Goal: Task Accomplishment & Management: Complete application form

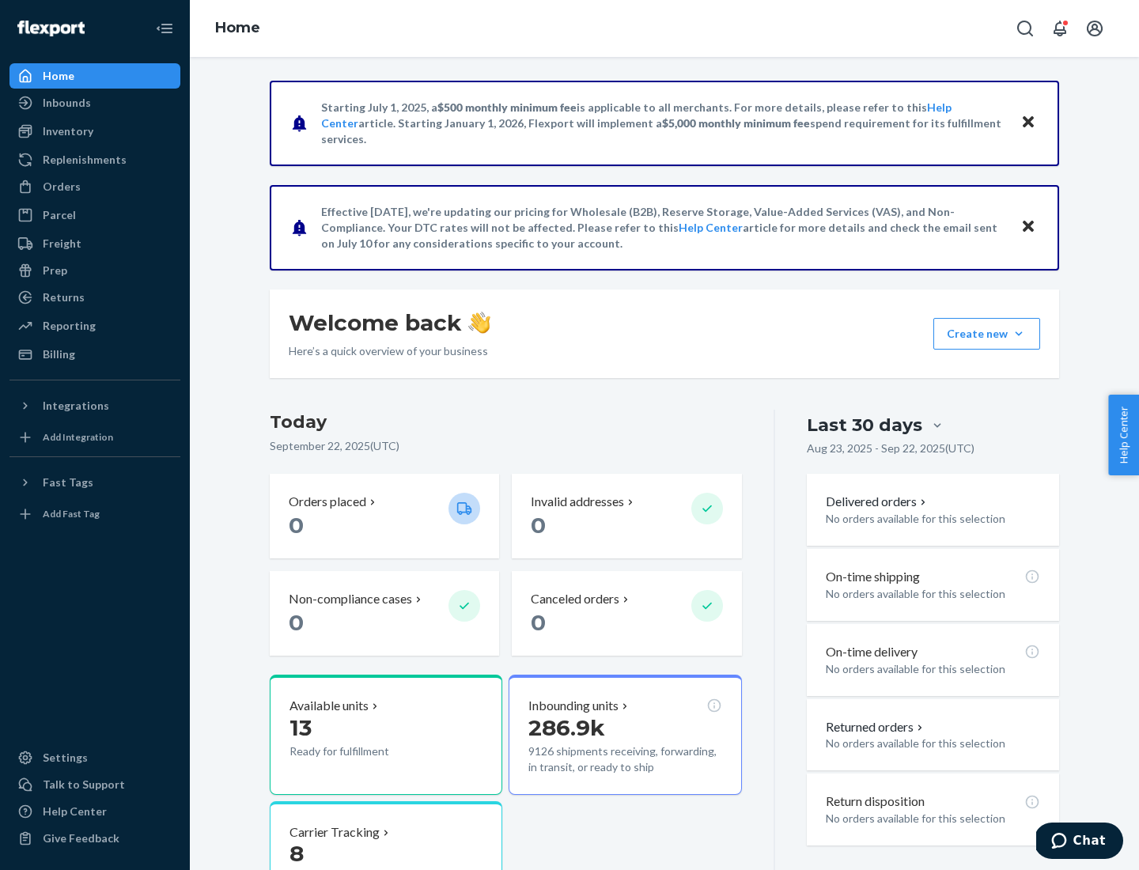
click at [1018, 334] on button "Create new Create new inbound Create new order Create new product" at bounding box center [986, 334] width 107 height 32
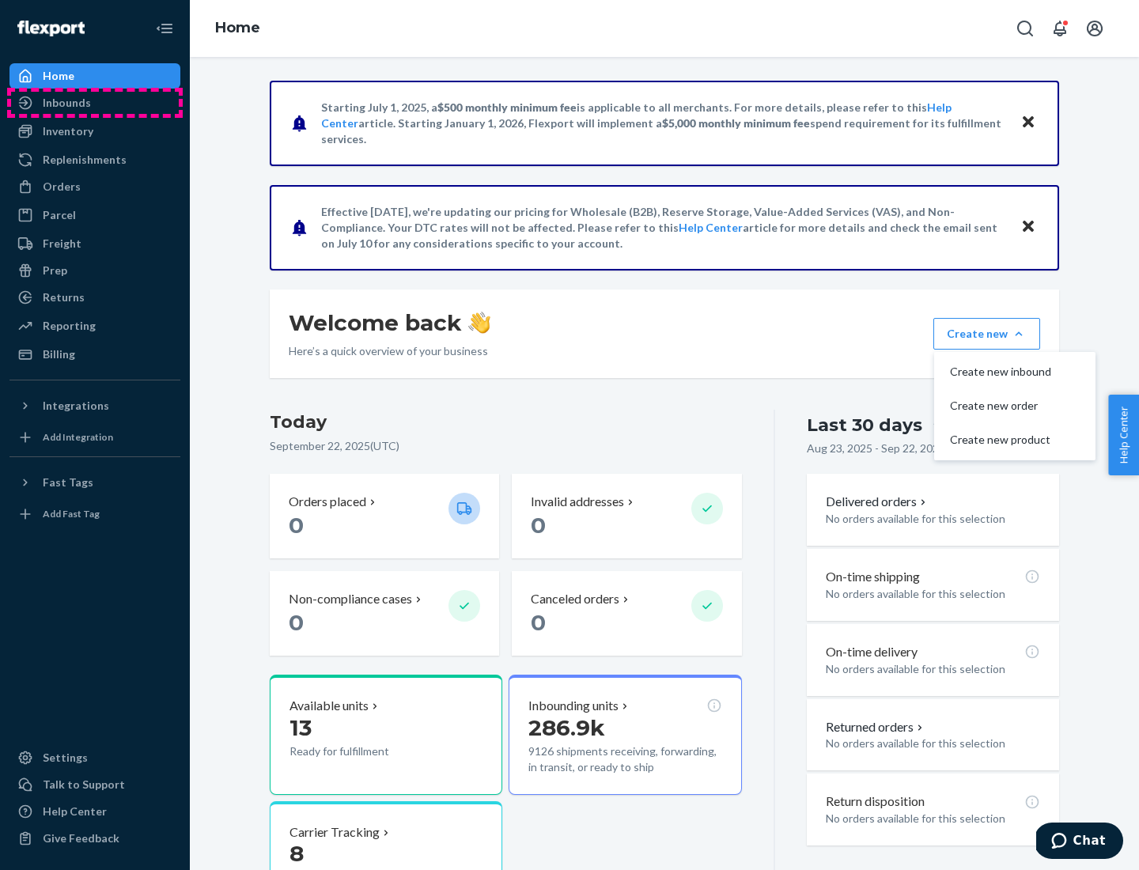
click at [95, 103] on div "Inbounds" at bounding box center [95, 103] width 168 height 22
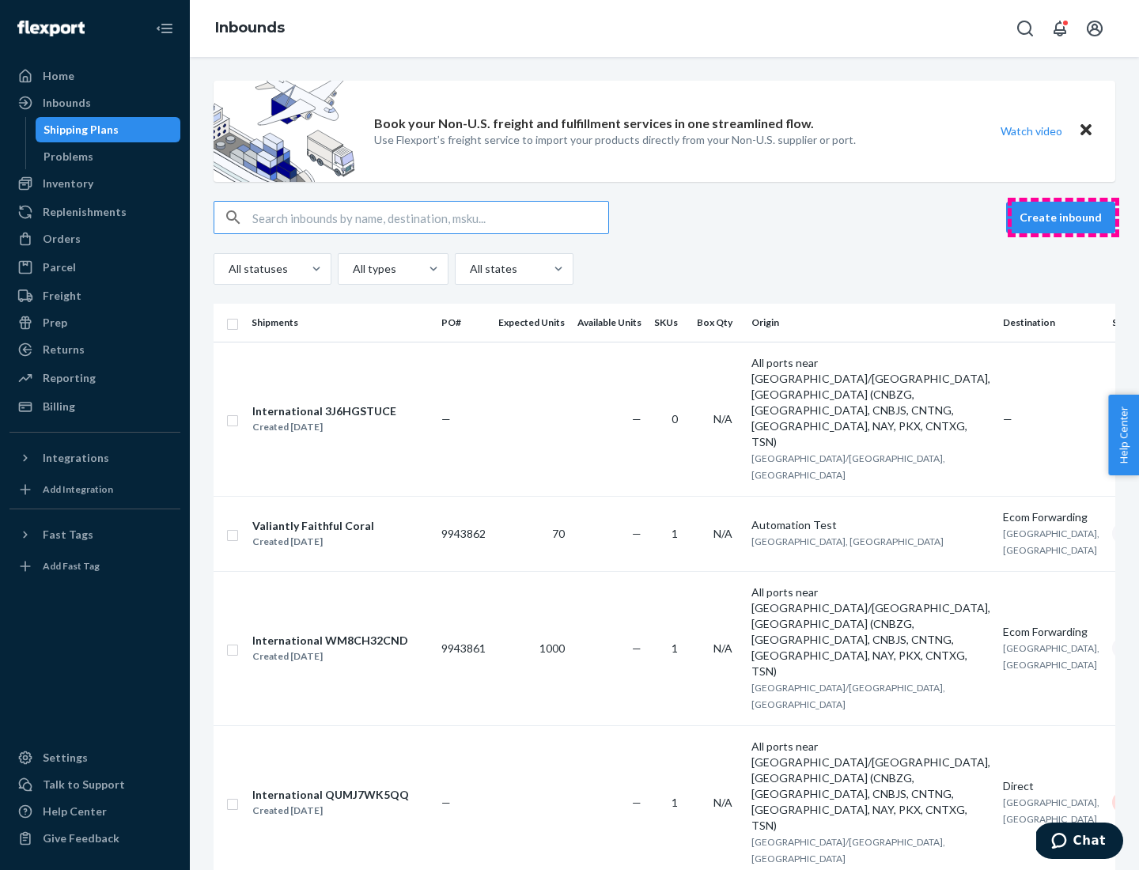
click at [1063, 217] on button "Create inbound" at bounding box center [1060, 218] width 109 height 32
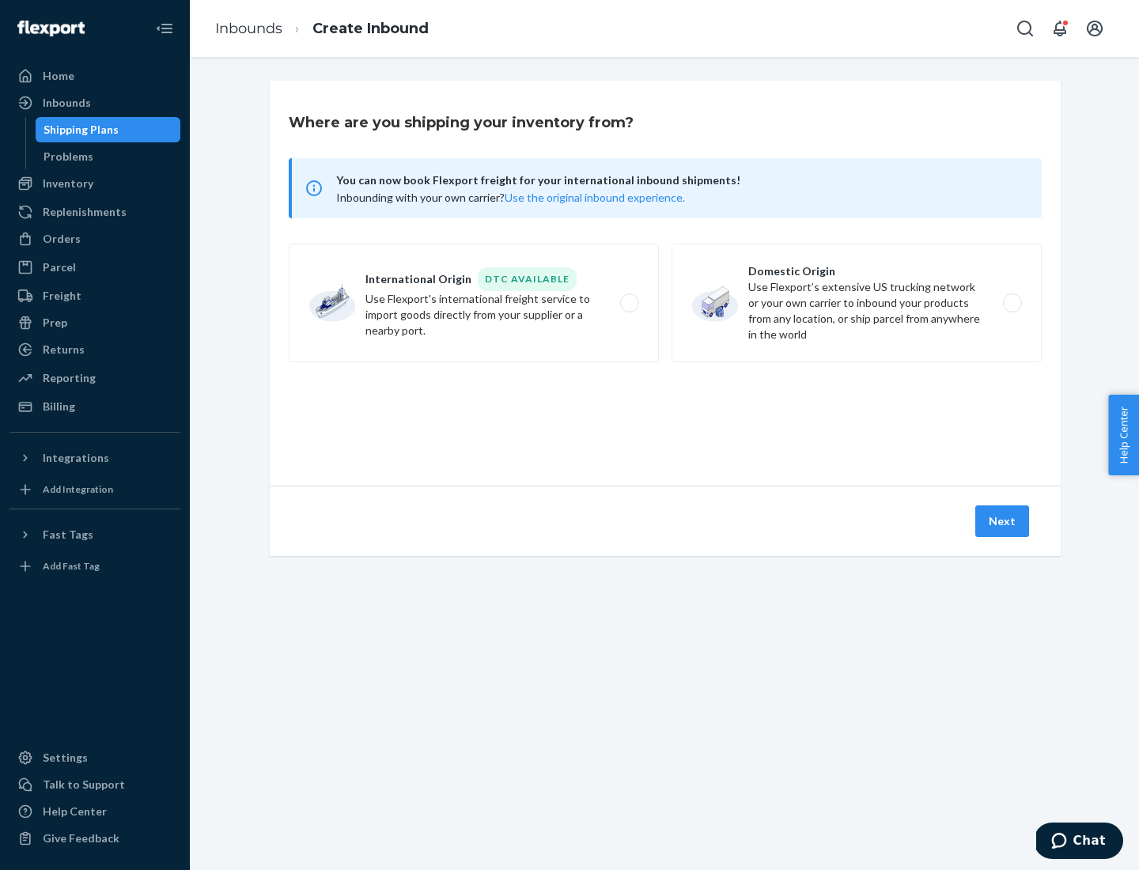
click at [856, 303] on label "Domestic Origin Use Flexport’s extensive US trucking network or your own carrie…" at bounding box center [856, 303] width 370 height 119
click at [1011, 303] on input "Domestic Origin Use Flexport’s extensive US trucking network or your own carrie…" at bounding box center [1016, 303] width 10 height 10
radio input "true"
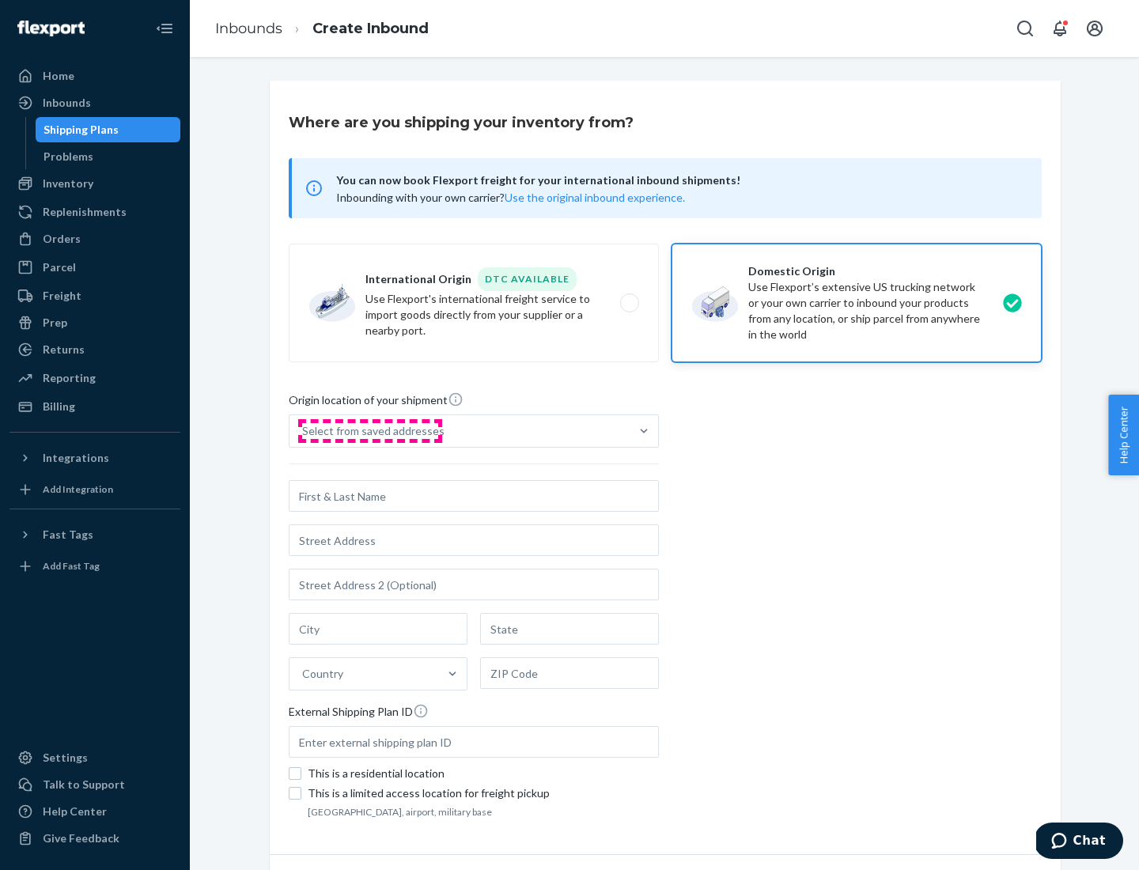
click at [369, 431] on div "Select from saved addresses" at bounding box center [373, 431] width 142 height 16
click at [304, 431] on input "Select from saved addresses" at bounding box center [303, 431] width 2 height 16
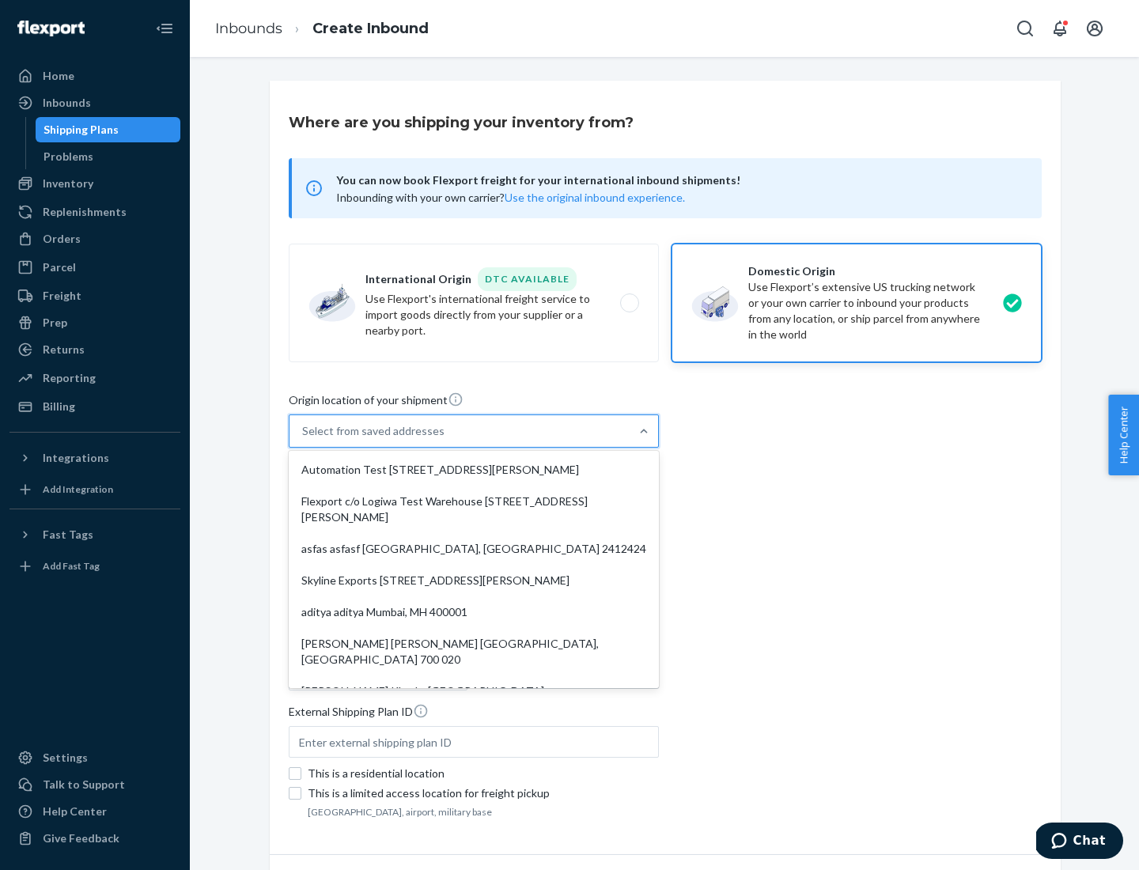
scroll to position [6, 0]
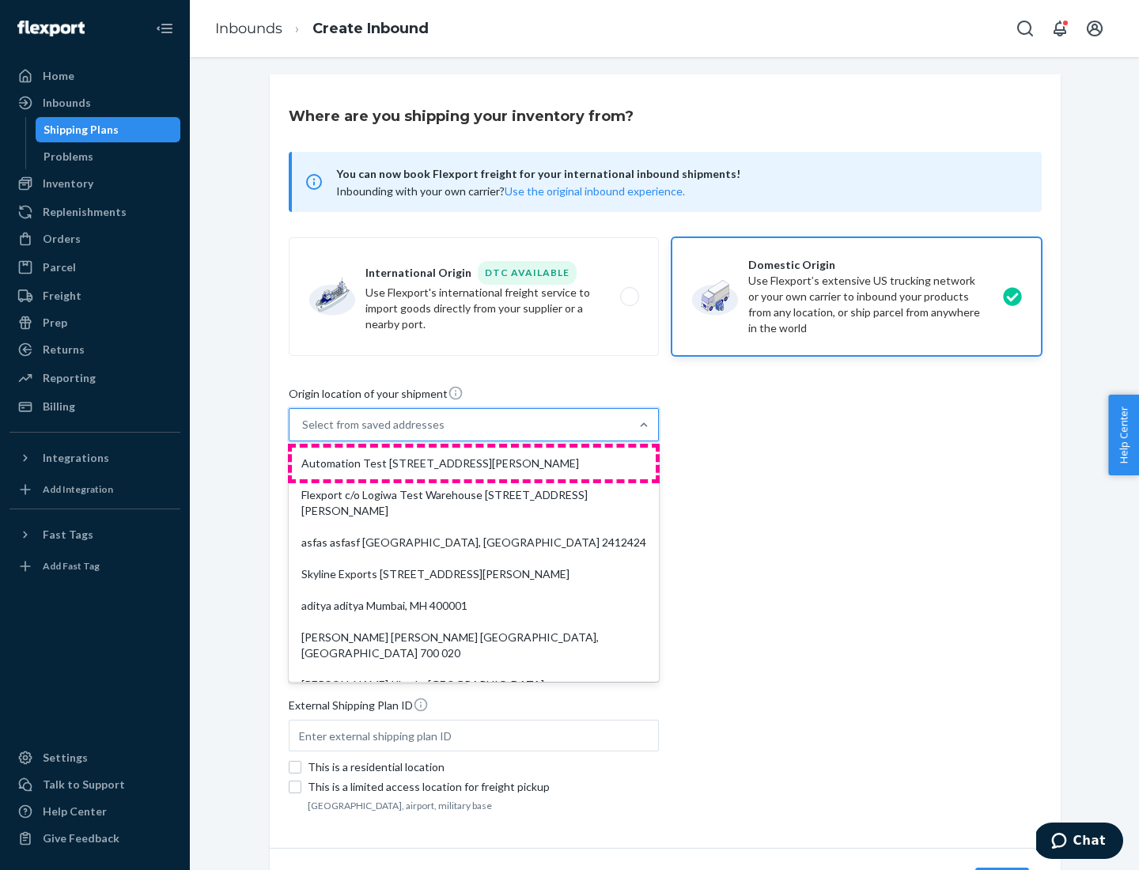
click at [474, 463] on div "Automation Test [STREET_ADDRESS][PERSON_NAME]" at bounding box center [474, 464] width 364 height 32
click at [304, 433] on input "option Automation Test [STREET_ADDRESS][PERSON_NAME]. 9 results available. Use …" at bounding box center [303, 425] width 2 height 16
type input "Automation Test"
type input "9th Floor"
type input "[GEOGRAPHIC_DATA]"
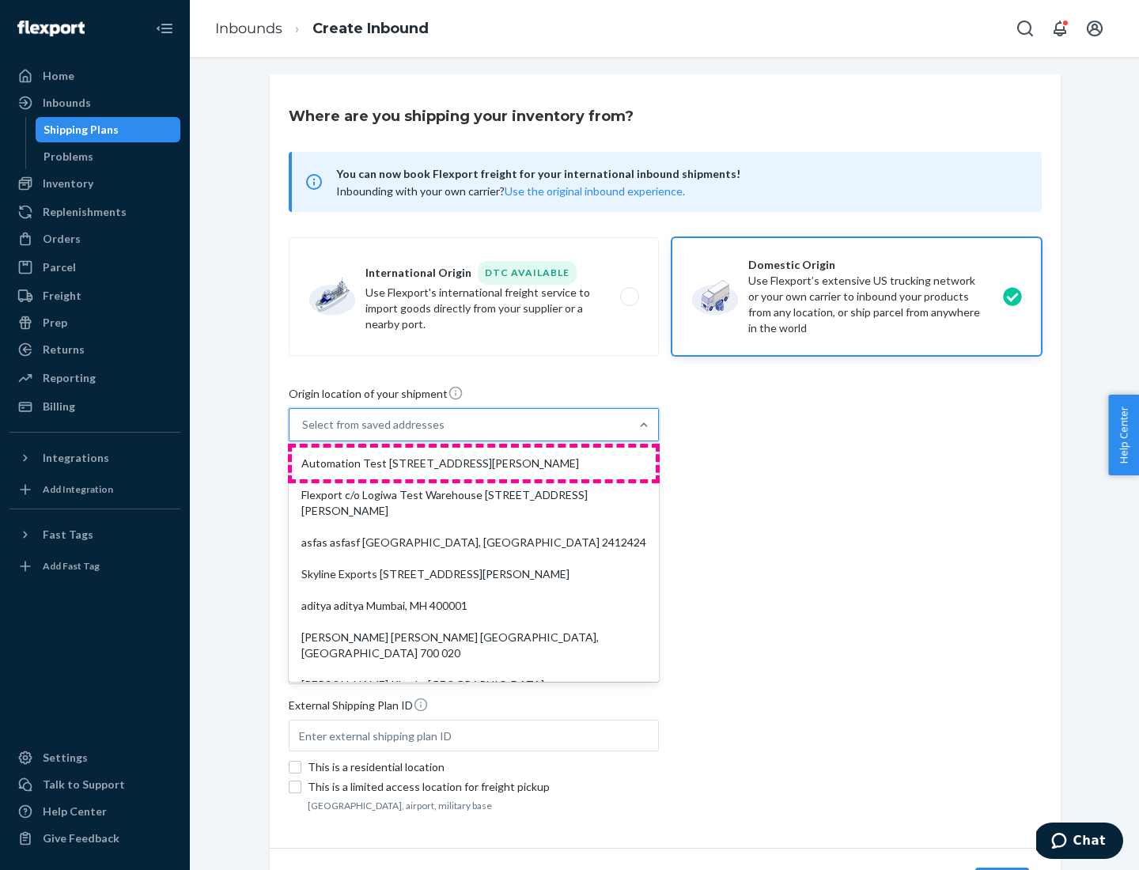
type input "CA"
type input "94104"
type input "[STREET_ADDRESS][PERSON_NAME]"
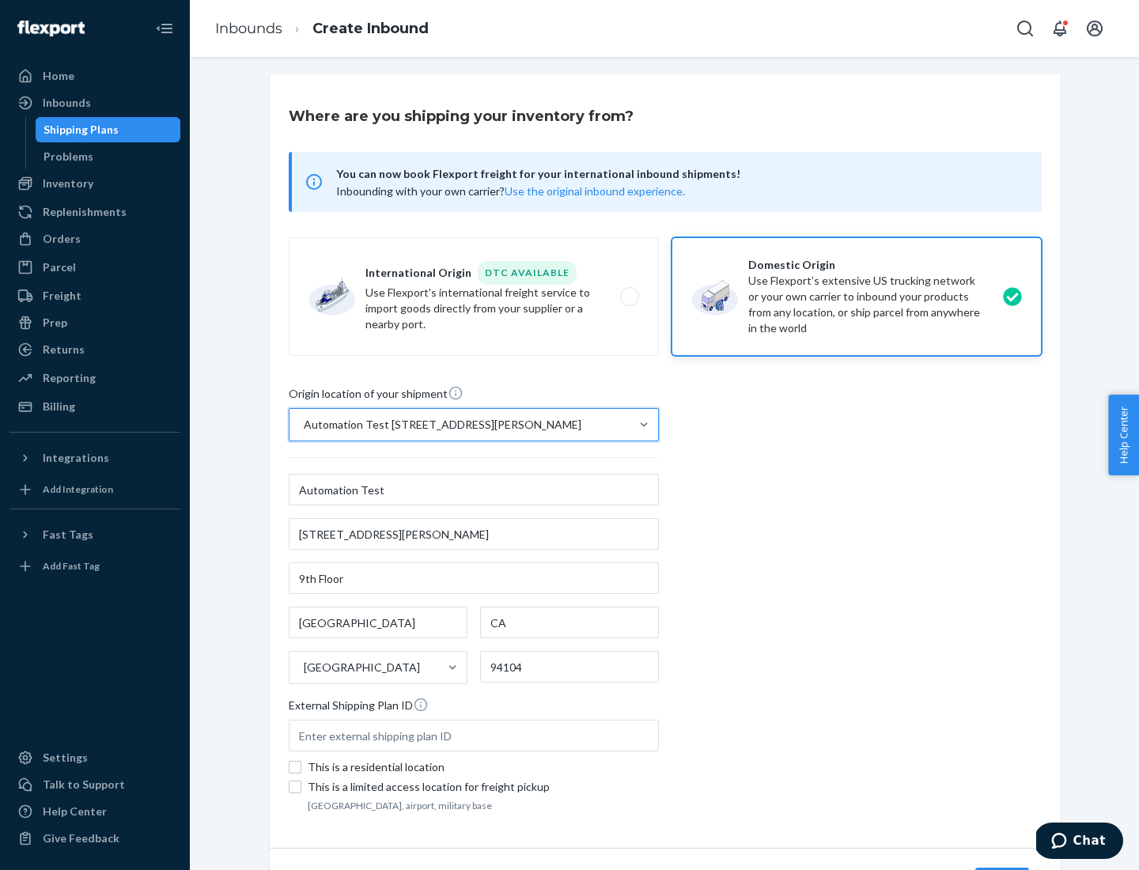
scroll to position [93, 0]
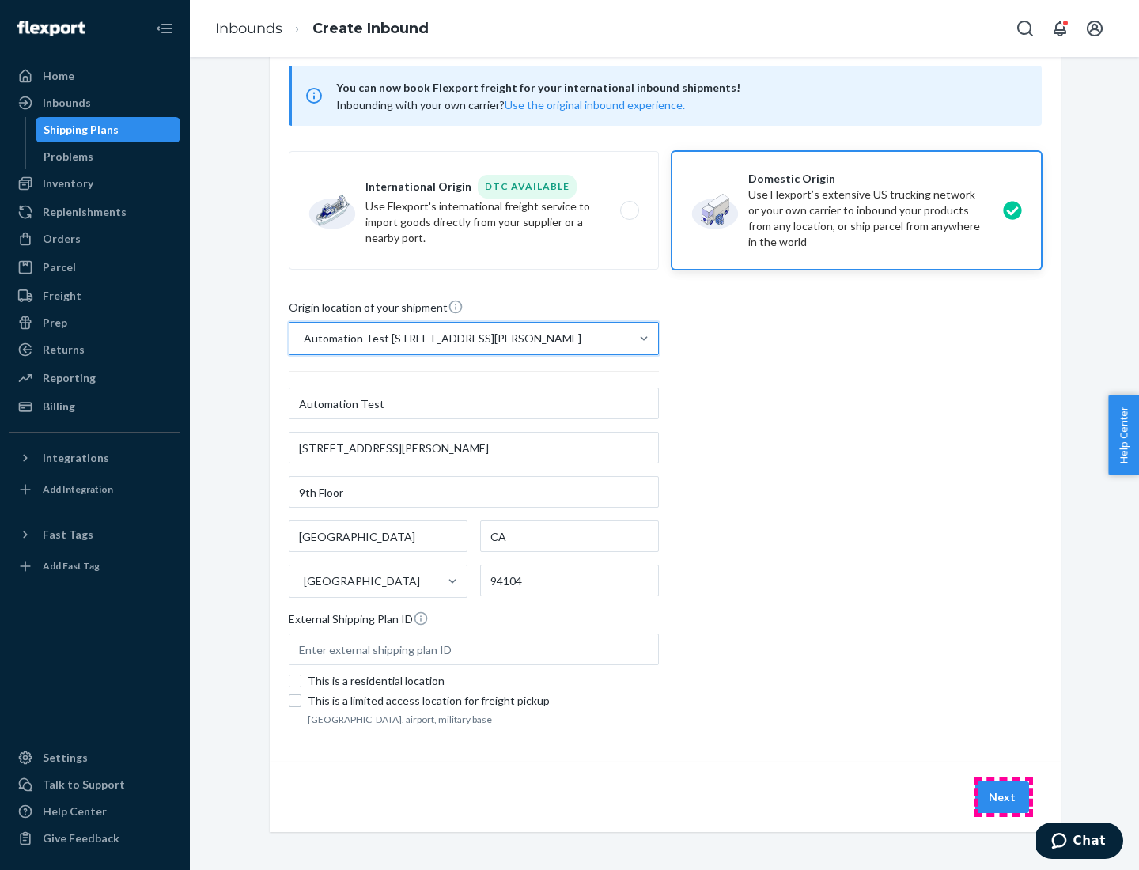
click at [1003, 797] on button "Next" at bounding box center [1002, 797] width 54 height 32
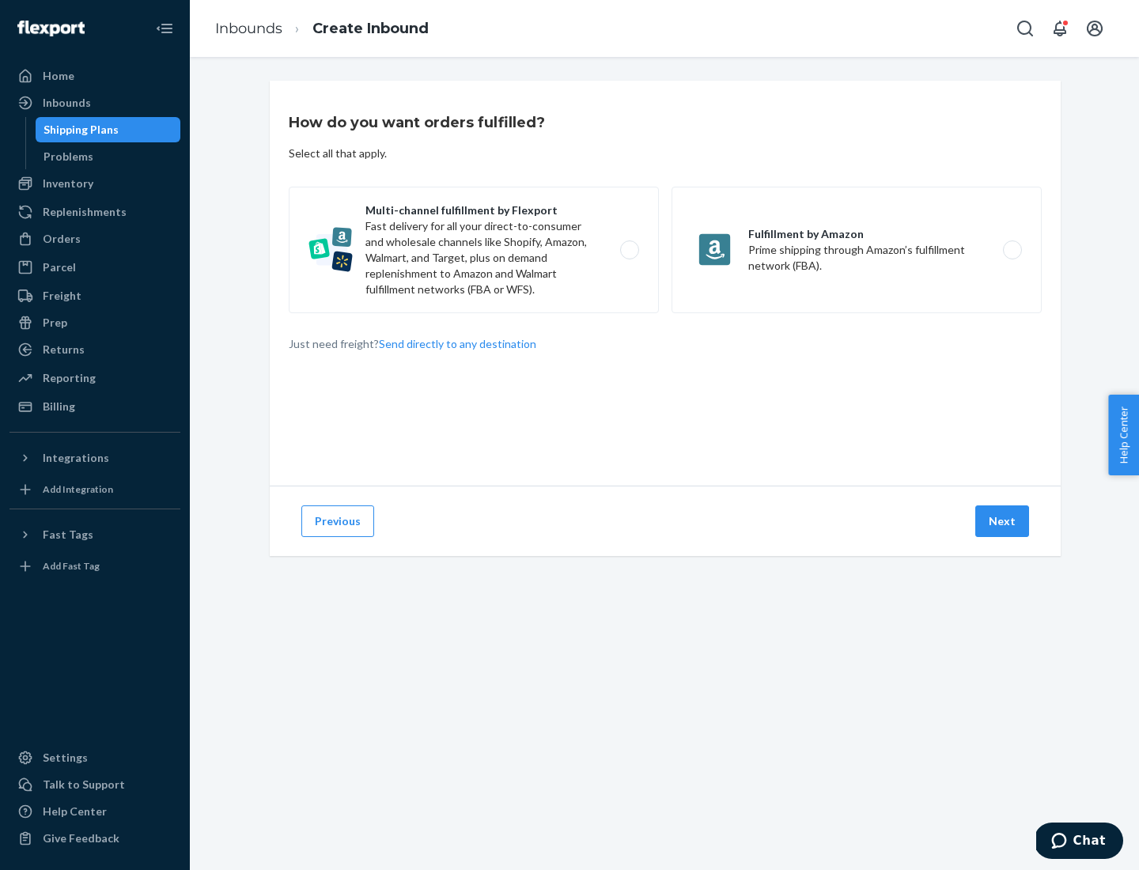
click at [474, 250] on label "Multi-channel fulfillment by Flexport Fast delivery for all your direct-to-cons…" at bounding box center [474, 250] width 370 height 127
click at [629, 250] on input "Multi-channel fulfillment by Flexport Fast delivery for all your direct-to-cons…" at bounding box center [634, 250] width 10 height 10
radio input "true"
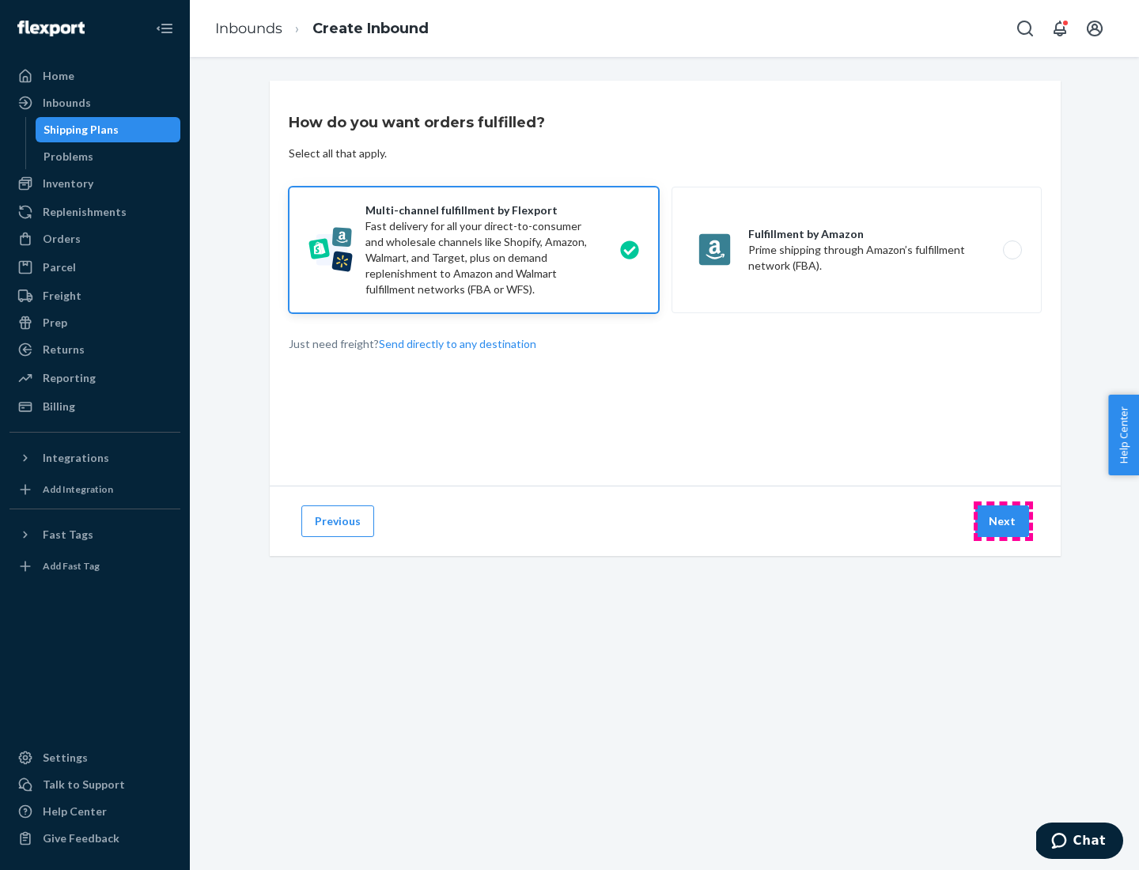
click at [1003, 521] on button "Next" at bounding box center [1002, 521] width 54 height 32
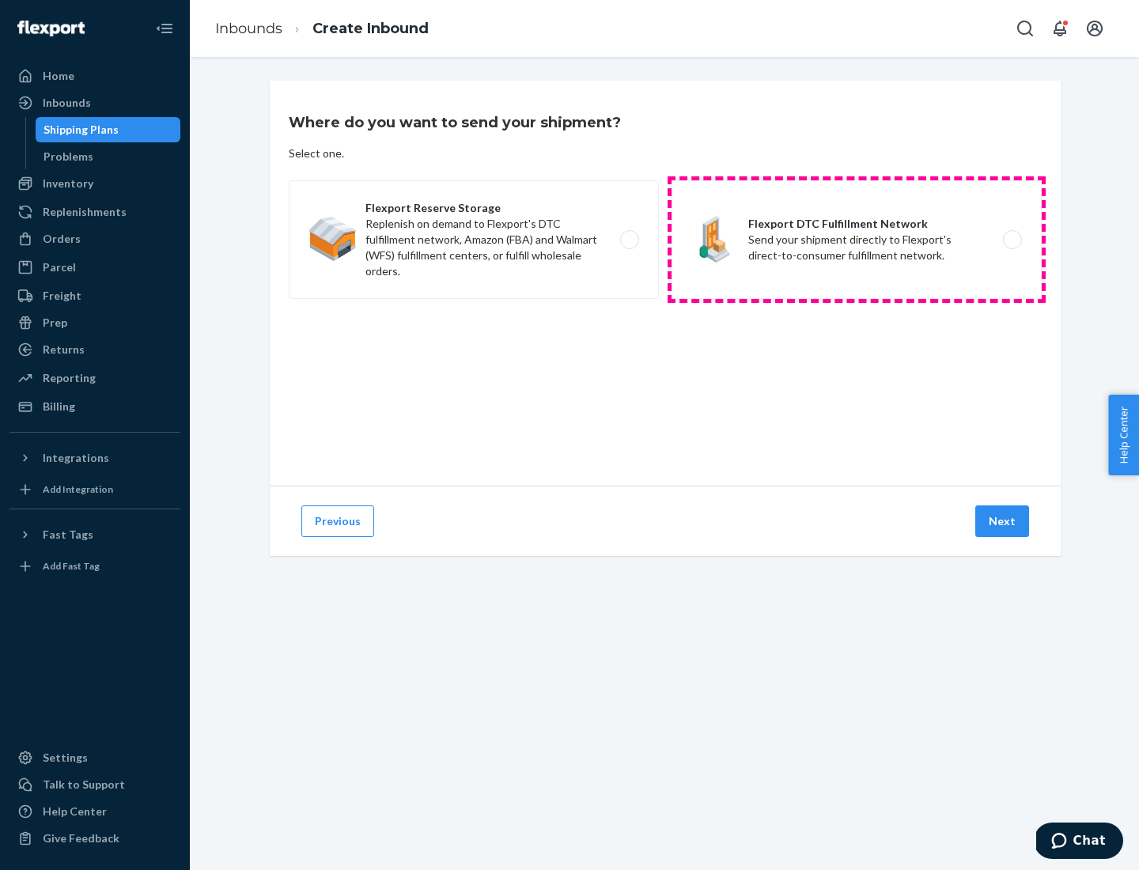
click at [856, 240] on label "Flexport DTC Fulfillment Network Send your shipment directly to Flexport's dire…" at bounding box center [856, 239] width 370 height 119
click at [1011, 240] on input "Flexport DTC Fulfillment Network Send your shipment directly to Flexport's dire…" at bounding box center [1016, 240] width 10 height 10
radio input "true"
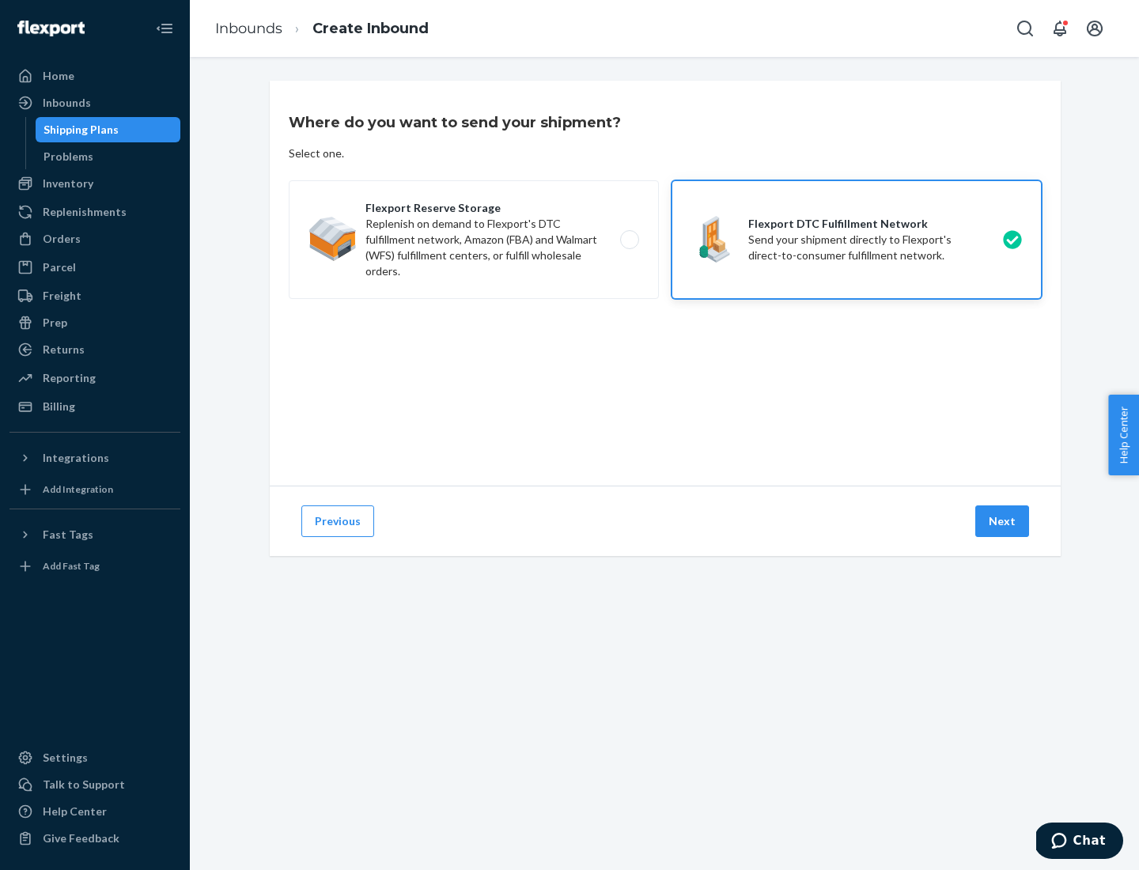
click at [1003, 521] on button "Next" at bounding box center [1002, 521] width 54 height 32
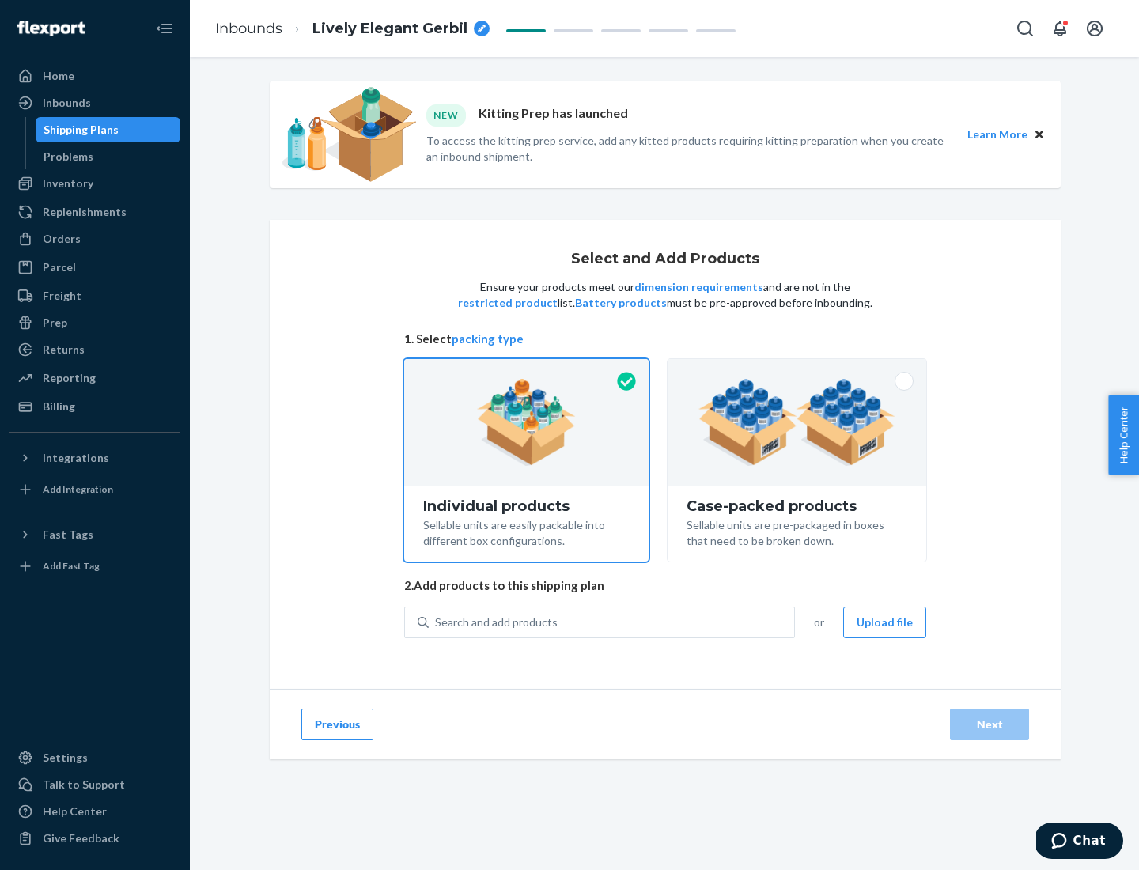
click at [797, 422] on img at bounding box center [796, 422] width 197 height 87
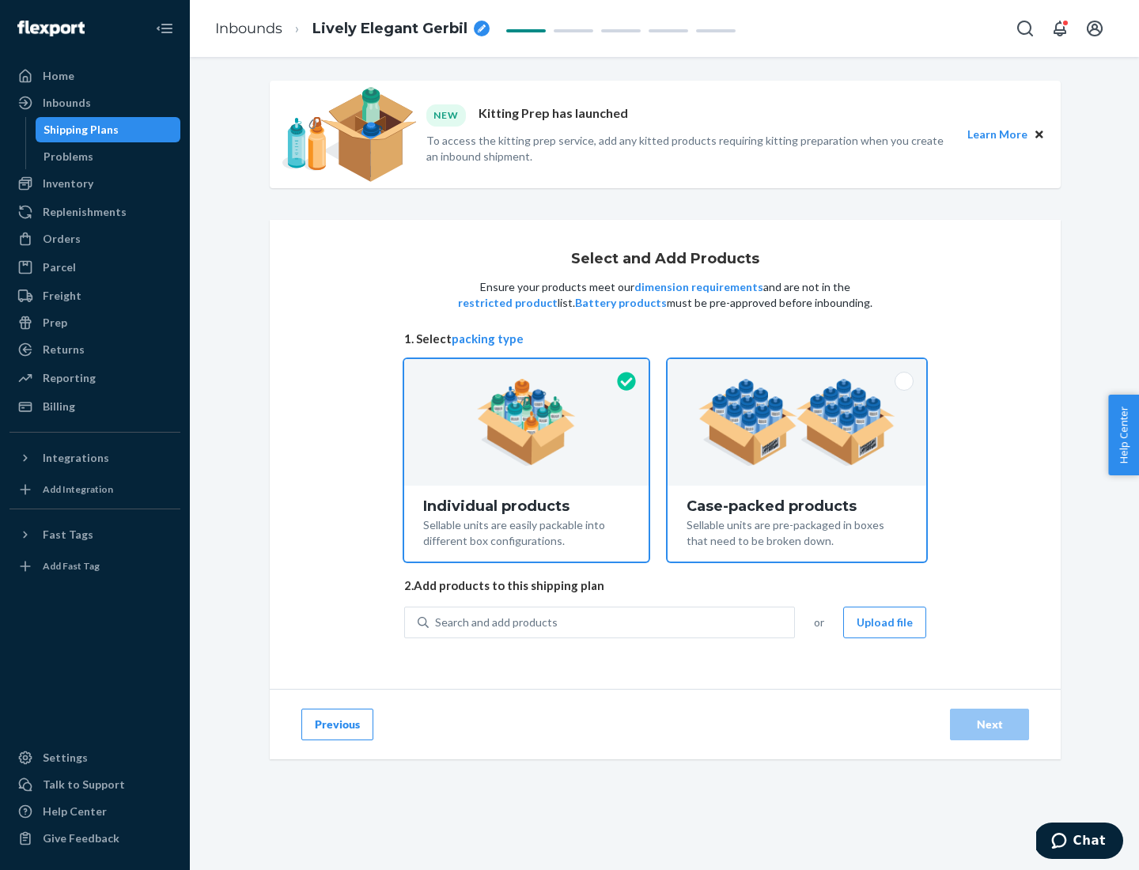
click at [797, 369] on input "Case-packed products Sellable units are pre-packaged in boxes that need to be b…" at bounding box center [797, 364] width 10 height 10
radio input "true"
radio input "false"
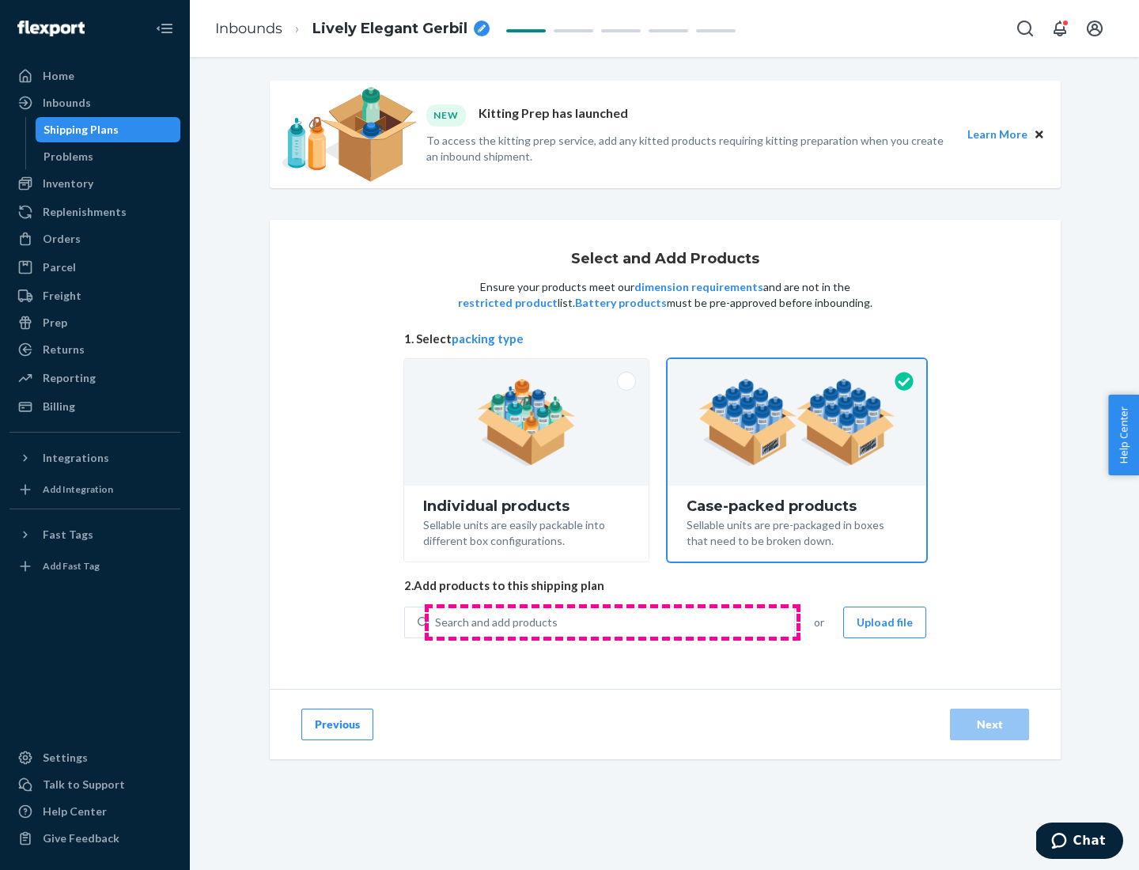
click at [612, 622] on div "Search and add products" at bounding box center [611, 622] width 365 height 28
click at [436, 622] on input "Search and add products" at bounding box center [436, 622] width 2 height 16
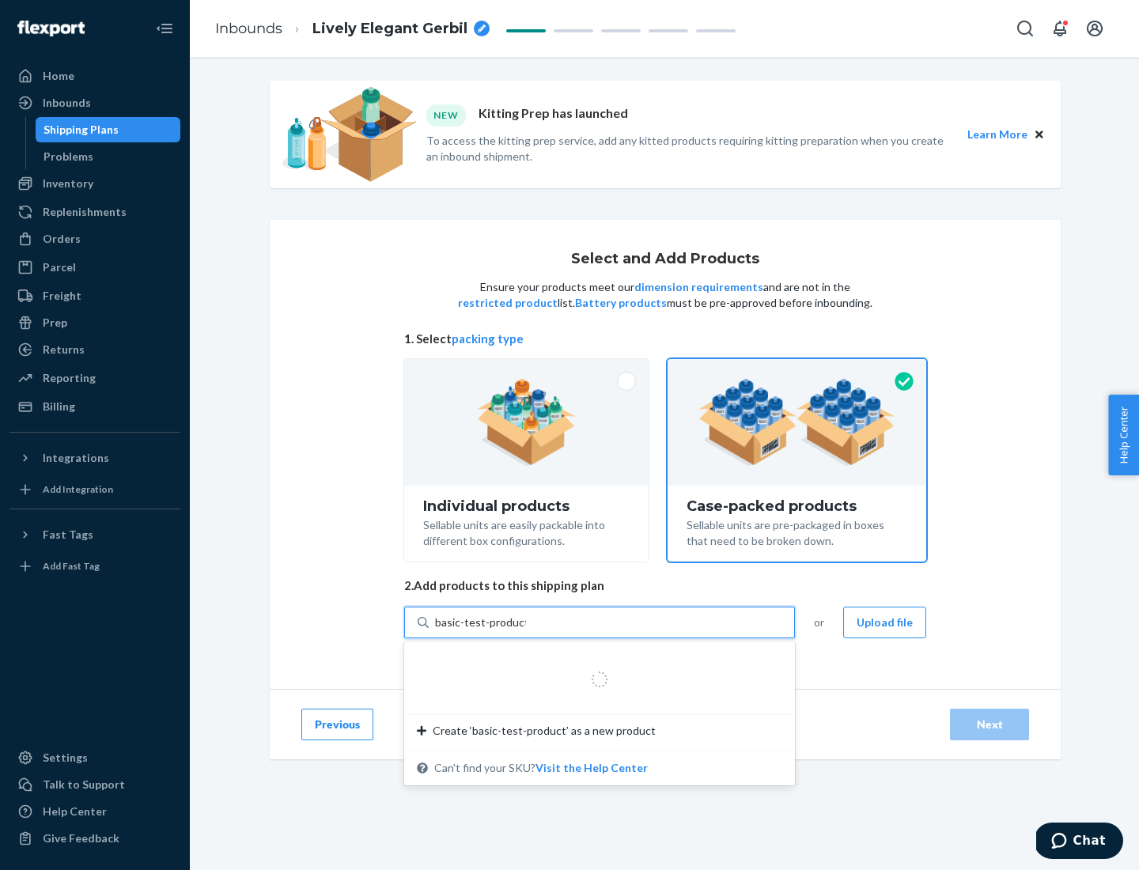
type input "basic-test-product-1"
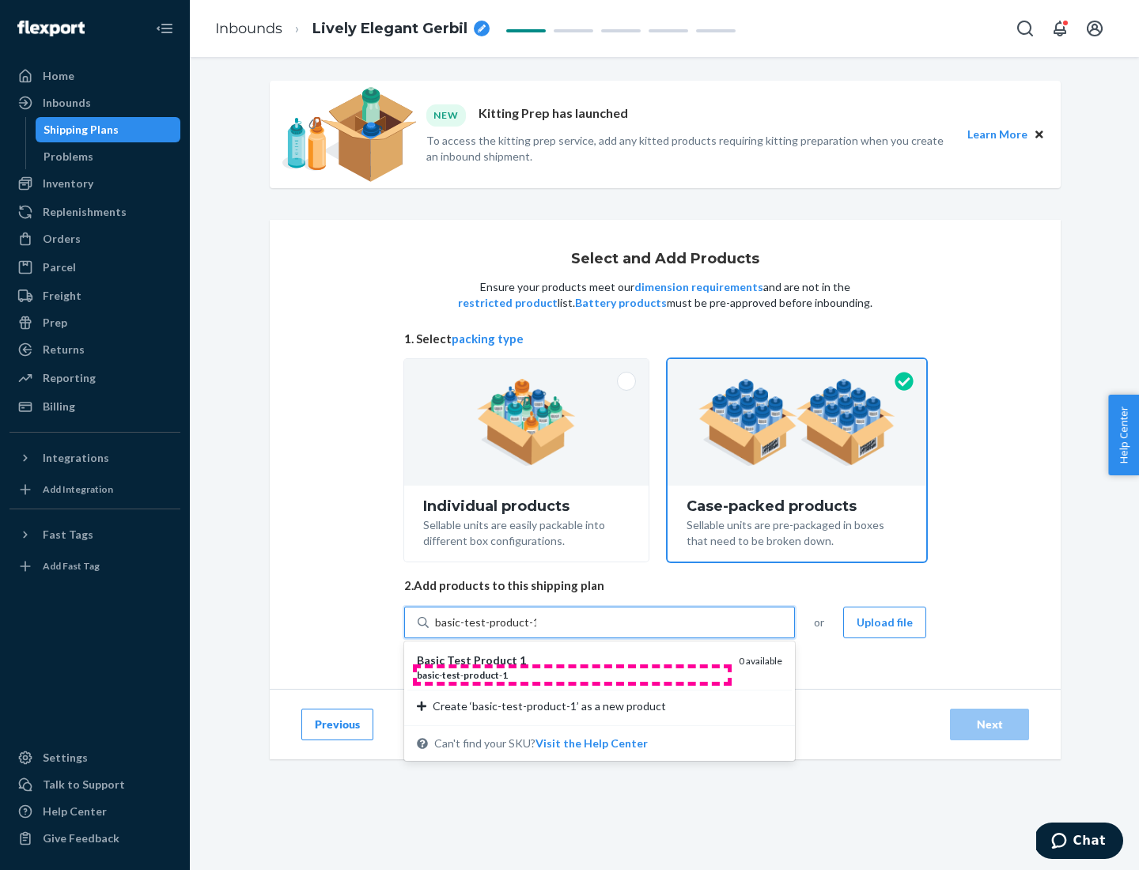
click at [572, 675] on div "basic - test - product - 1" at bounding box center [571, 674] width 309 height 13
click at [536, 630] on input "basic-test-product-1" at bounding box center [485, 622] width 101 height 16
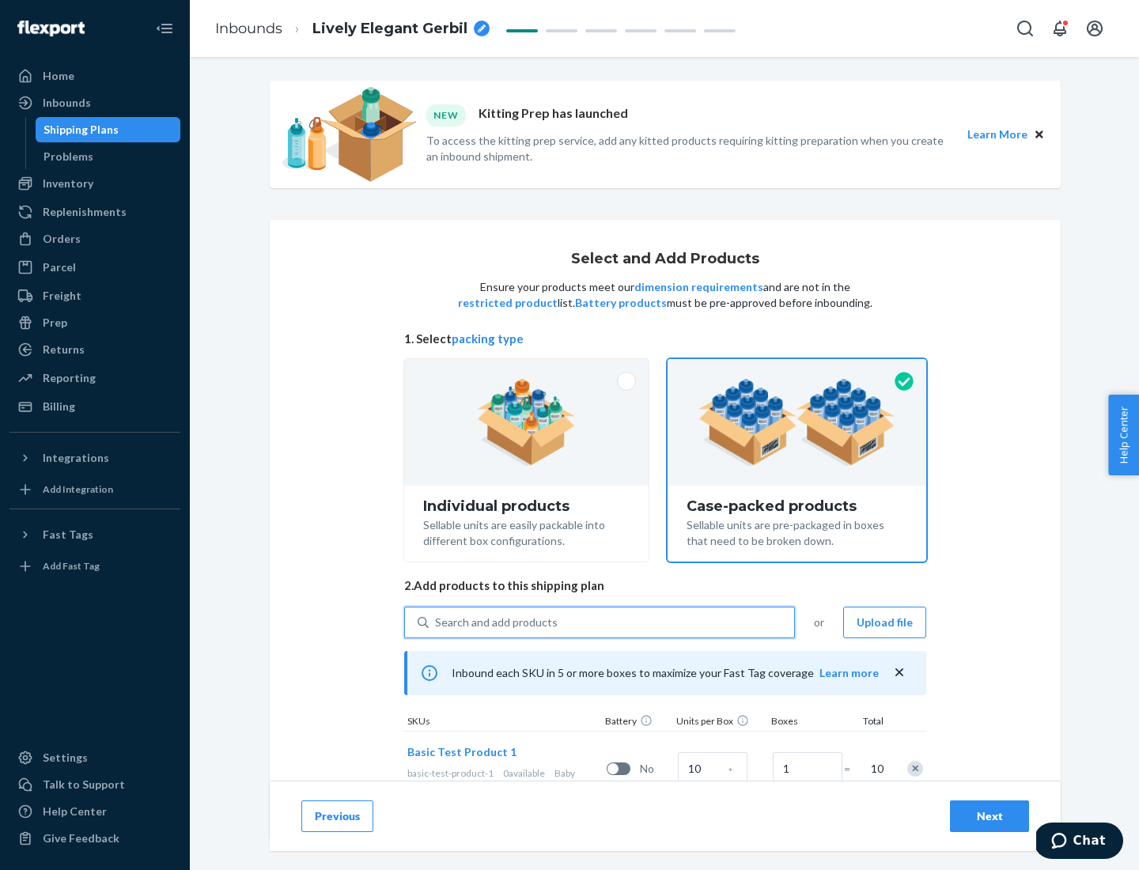
scroll to position [57, 0]
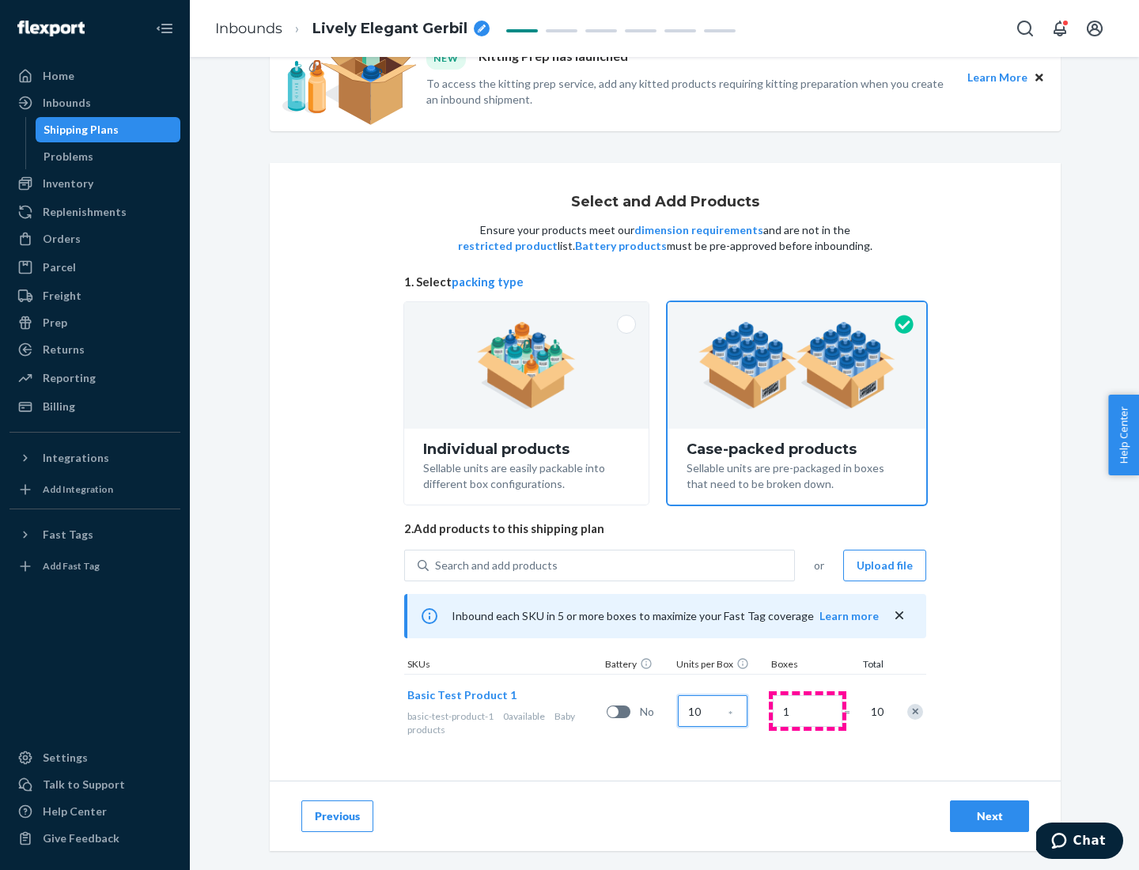
type input "10"
type input "7"
click at [989, 816] on div "Next" at bounding box center [989, 816] width 52 height 16
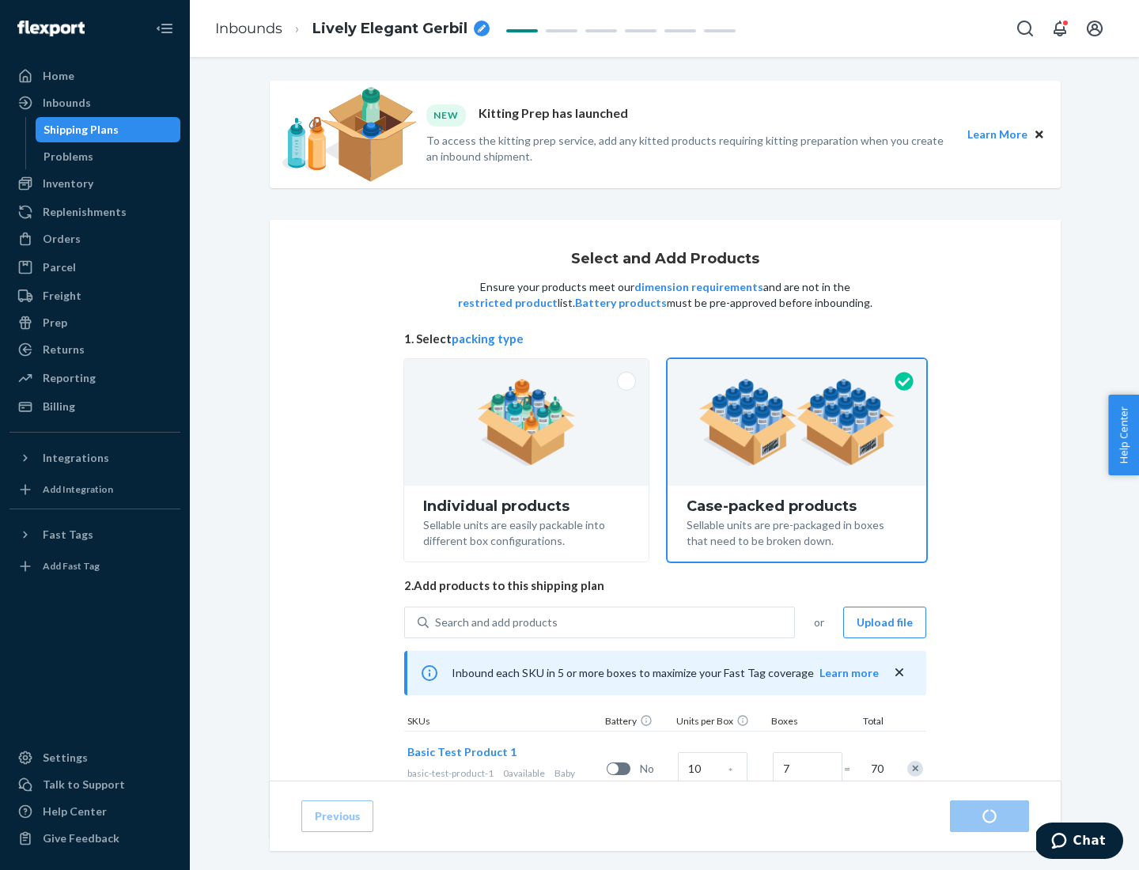
radio input "true"
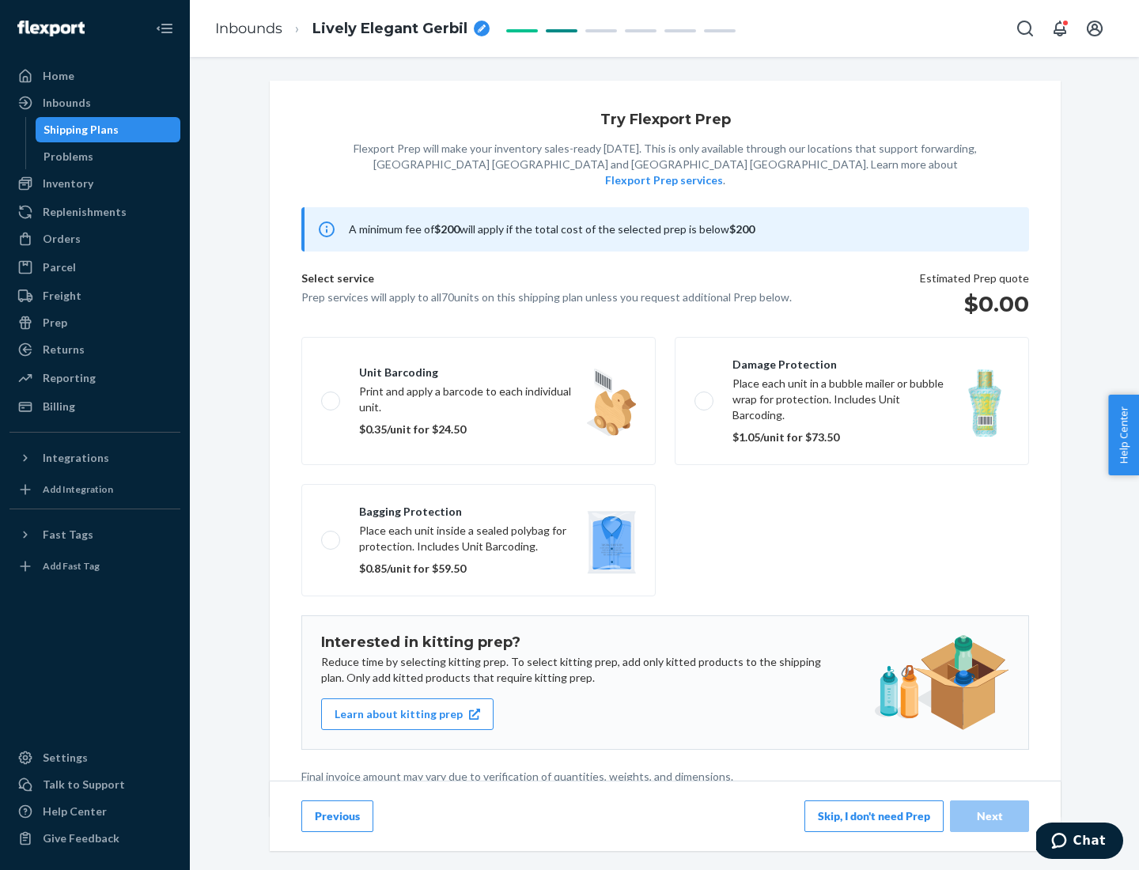
scroll to position [4, 0]
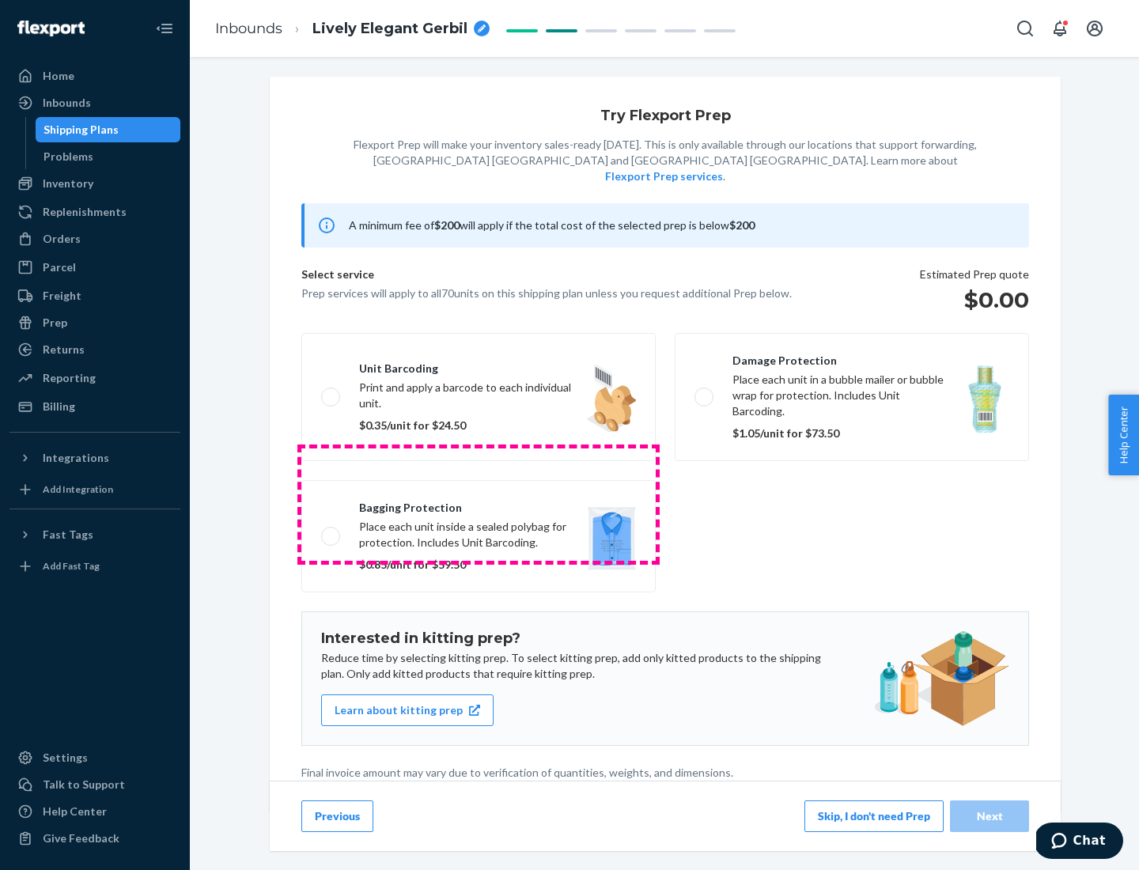
click at [478, 504] on label "Bagging protection Place each unit inside a sealed polybag for protection. Incl…" at bounding box center [478, 536] width 354 height 112
click at [331, 531] on input "Bagging protection Place each unit inside a sealed polybag for protection. Incl…" at bounding box center [326, 536] width 10 height 10
checkbox input "true"
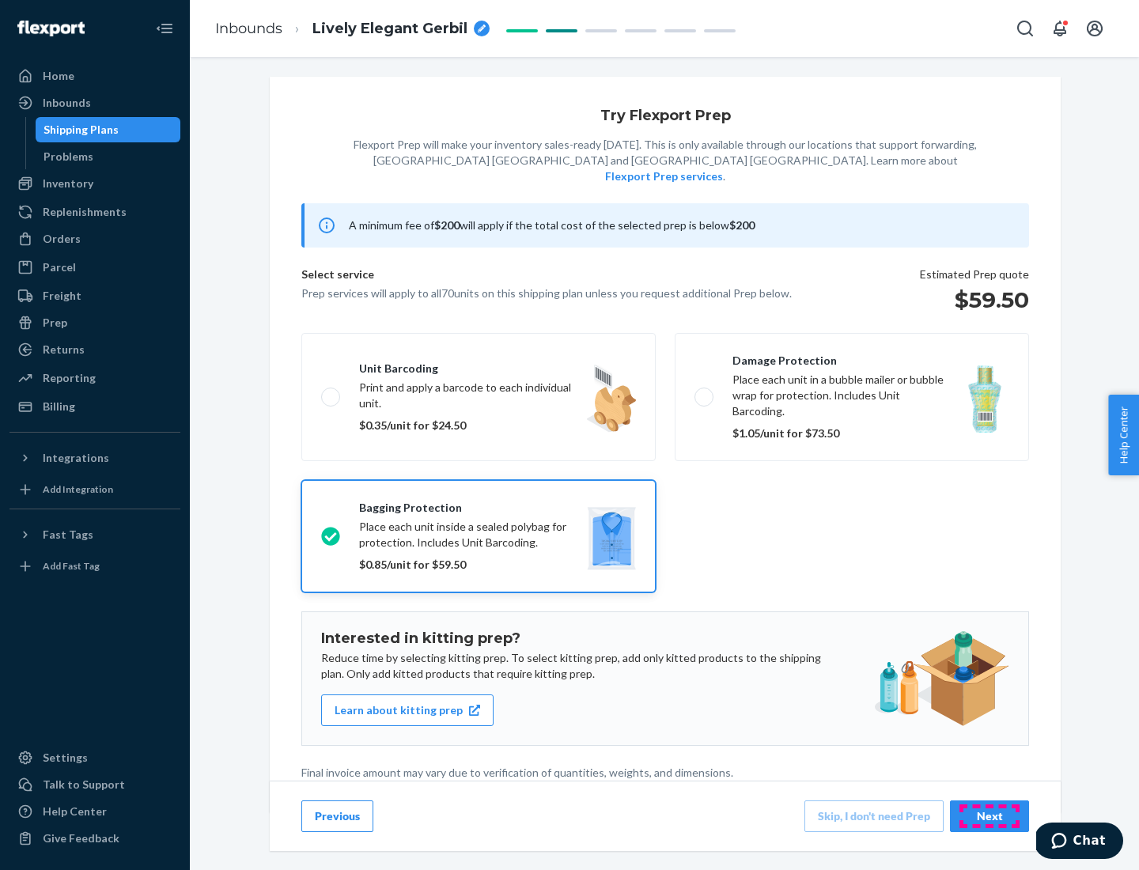
click at [989, 815] on div "Next" at bounding box center [989, 816] width 52 height 16
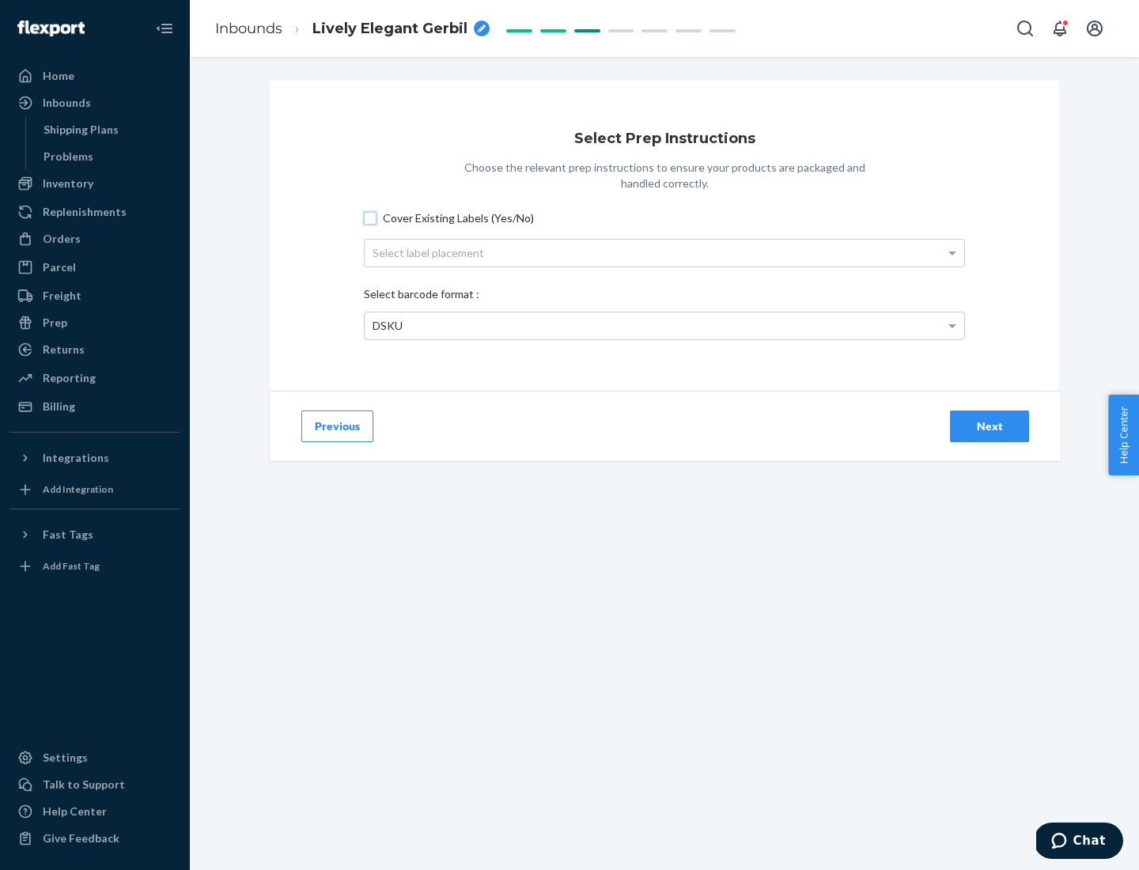
click at [370, 217] on input "Cover Existing Labels (Yes/No)" at bounding box center [370, 218] width 13 height 13
checkbox input "true"
click at [664, 252] on div "Select label placement" at bounding box center [664, 253] width 599 height 27
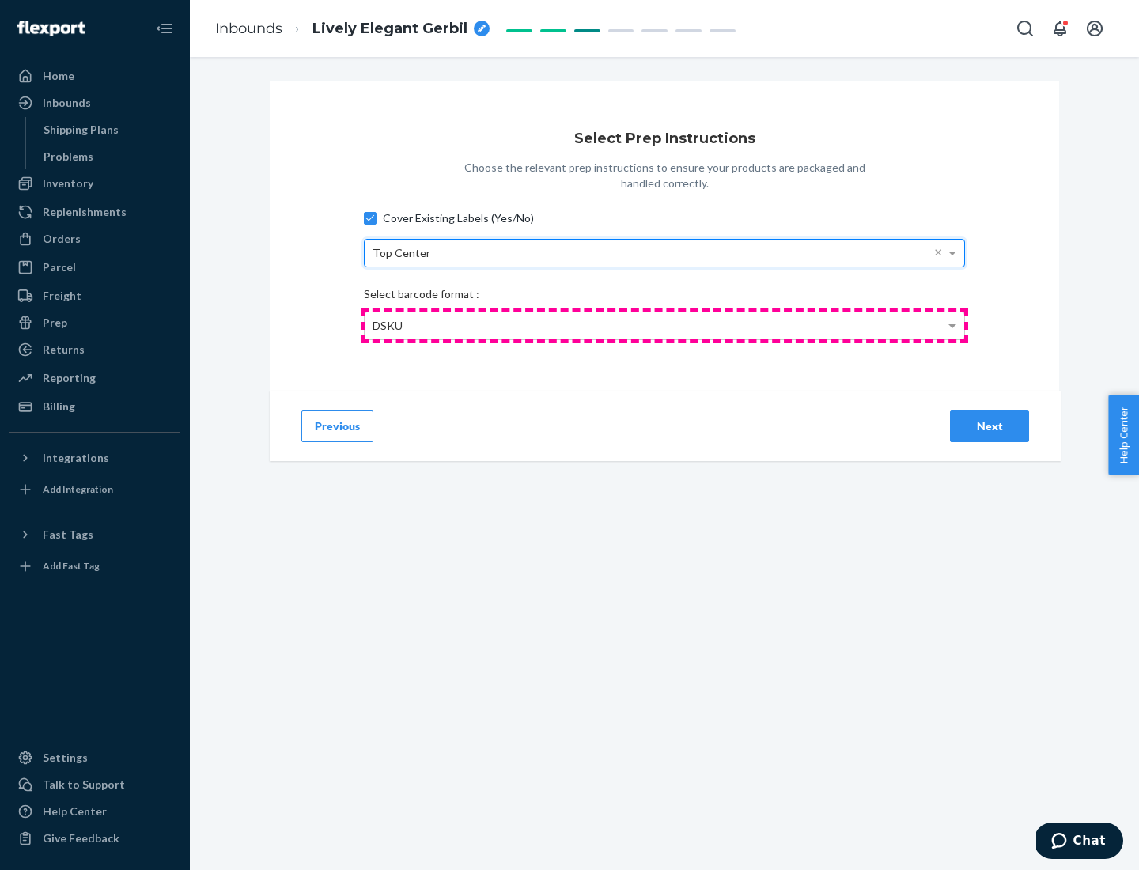
click at [664, 325] on div "DSKU" at bounding box center [664, 325] width 599 height 27
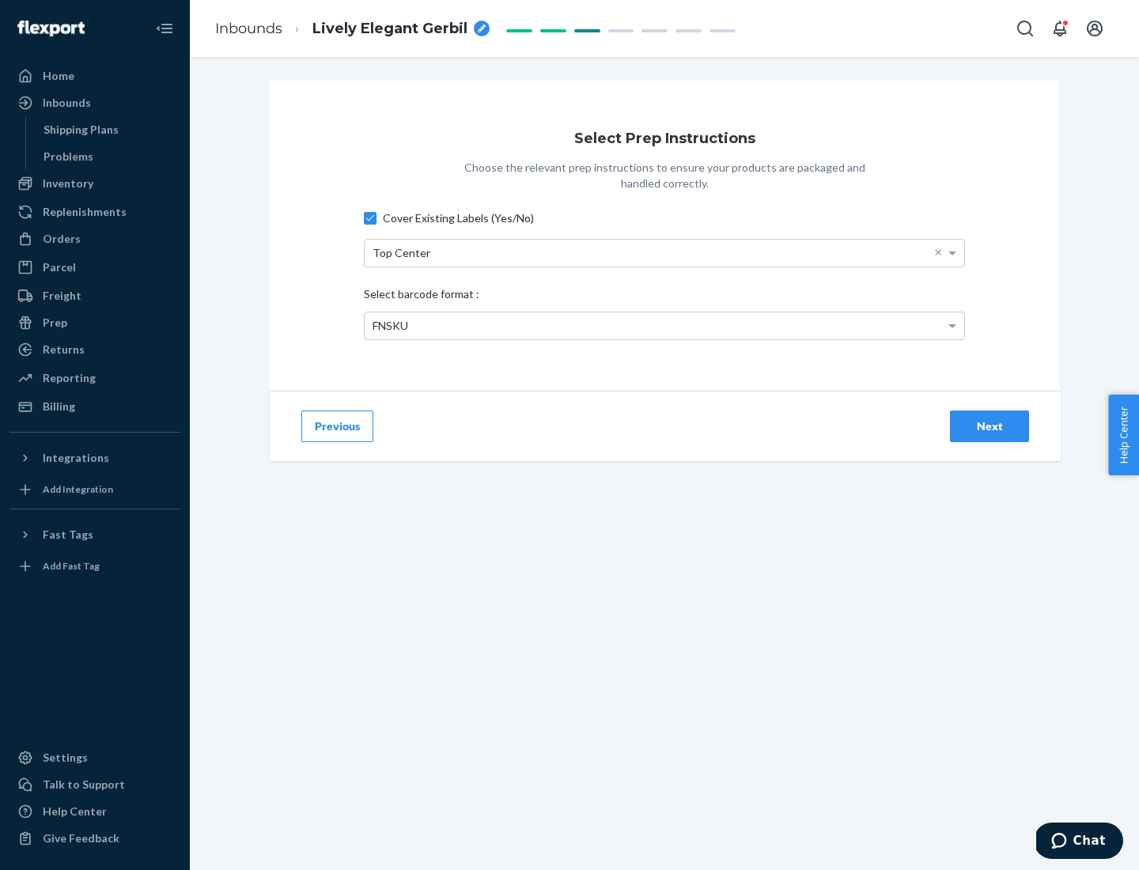
click at [989, 425] on div "Next" at bounding box center [989, 426] width 52 height 16
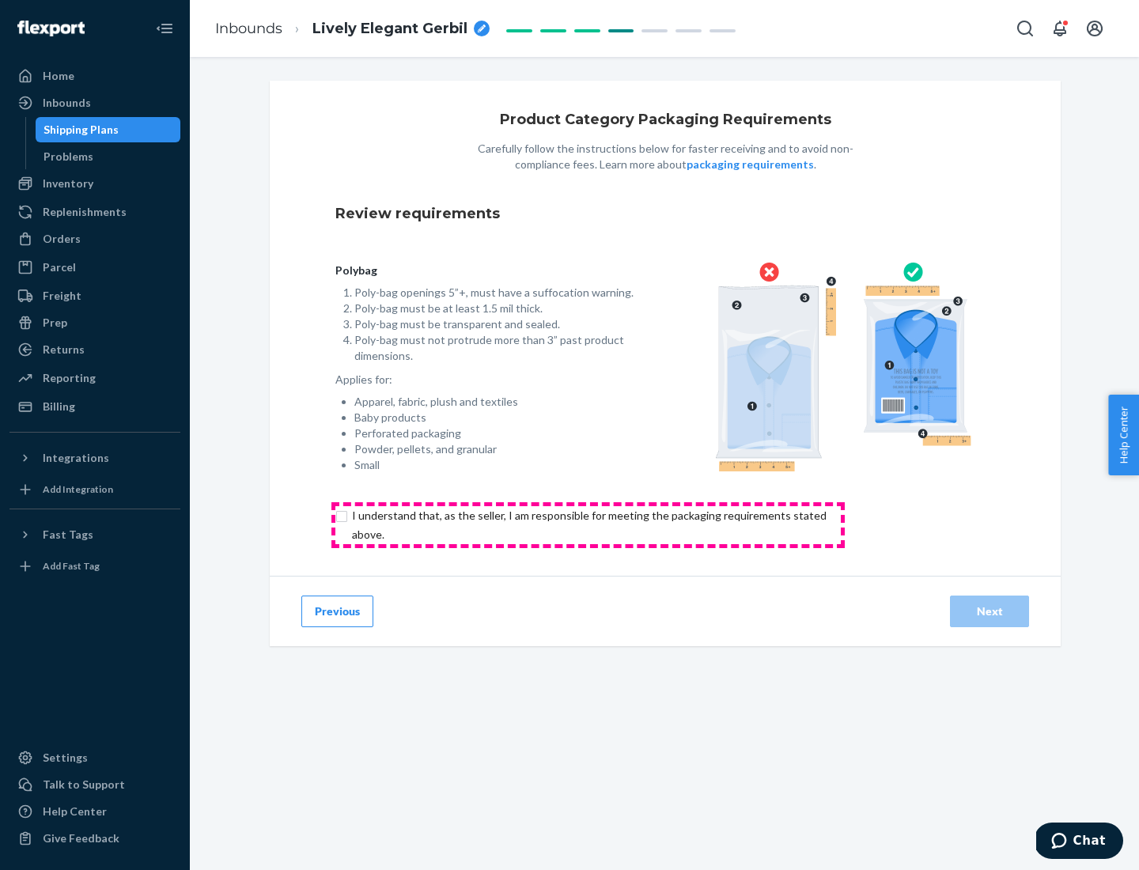
click at [588, 524] on input "checkbox" at bounding box center [598, 525] width 526 height 38
checkbox input "true"
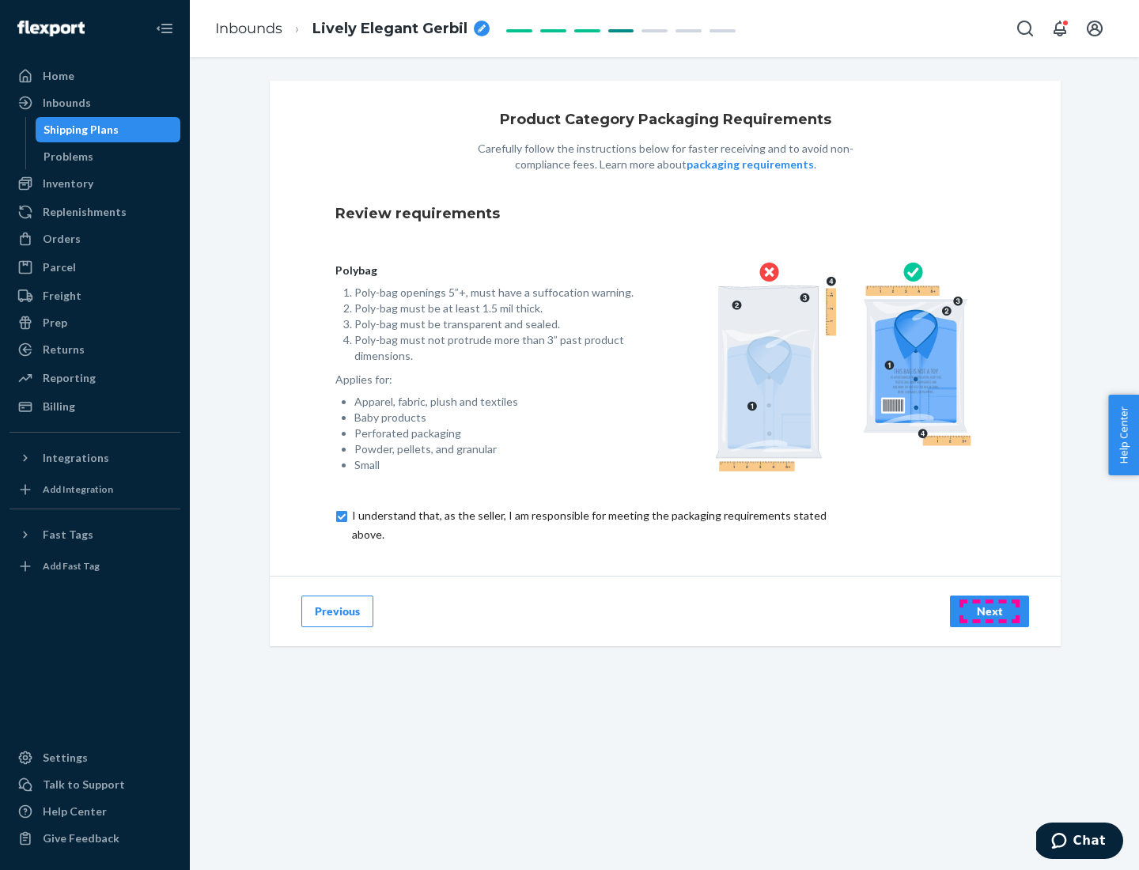
click at [989, 610] on div "Next" at bounding box center [989, 611] width 52 height 16
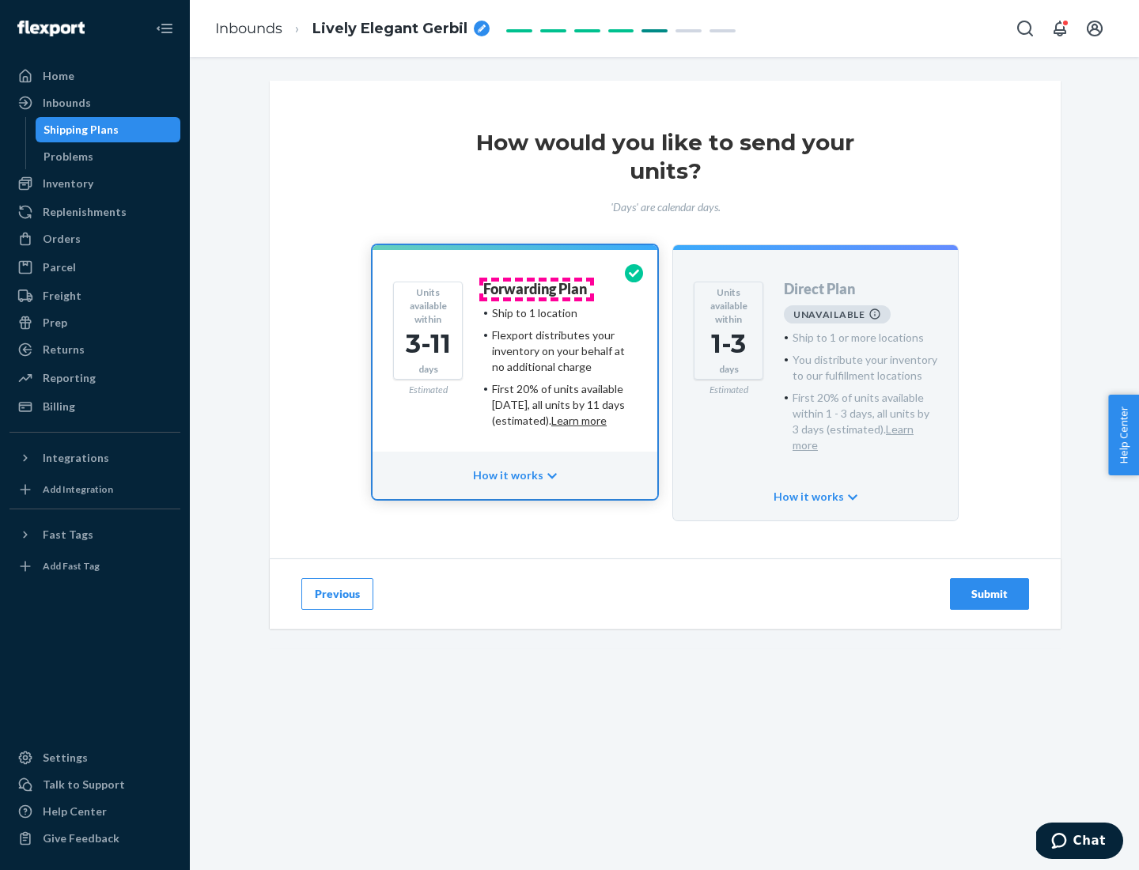
click at [536, 289] on h4 "Forwarding Plan" at bounding box center [535, 290] width 104 height 16
click at [989, 586] on div "Submit" at bounding box center [989, 594] width 52 height 16
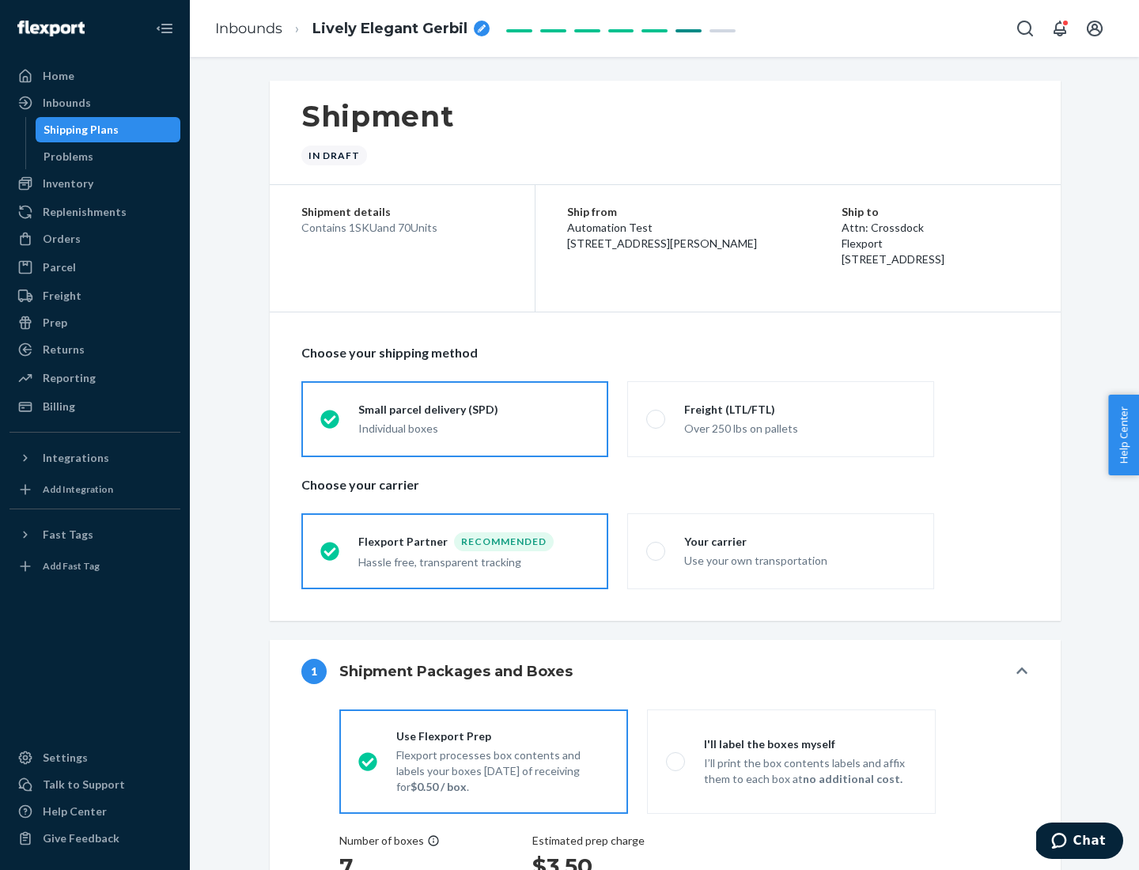
radio input "true"
radio input "false"
radio input "true"
radio input "false"
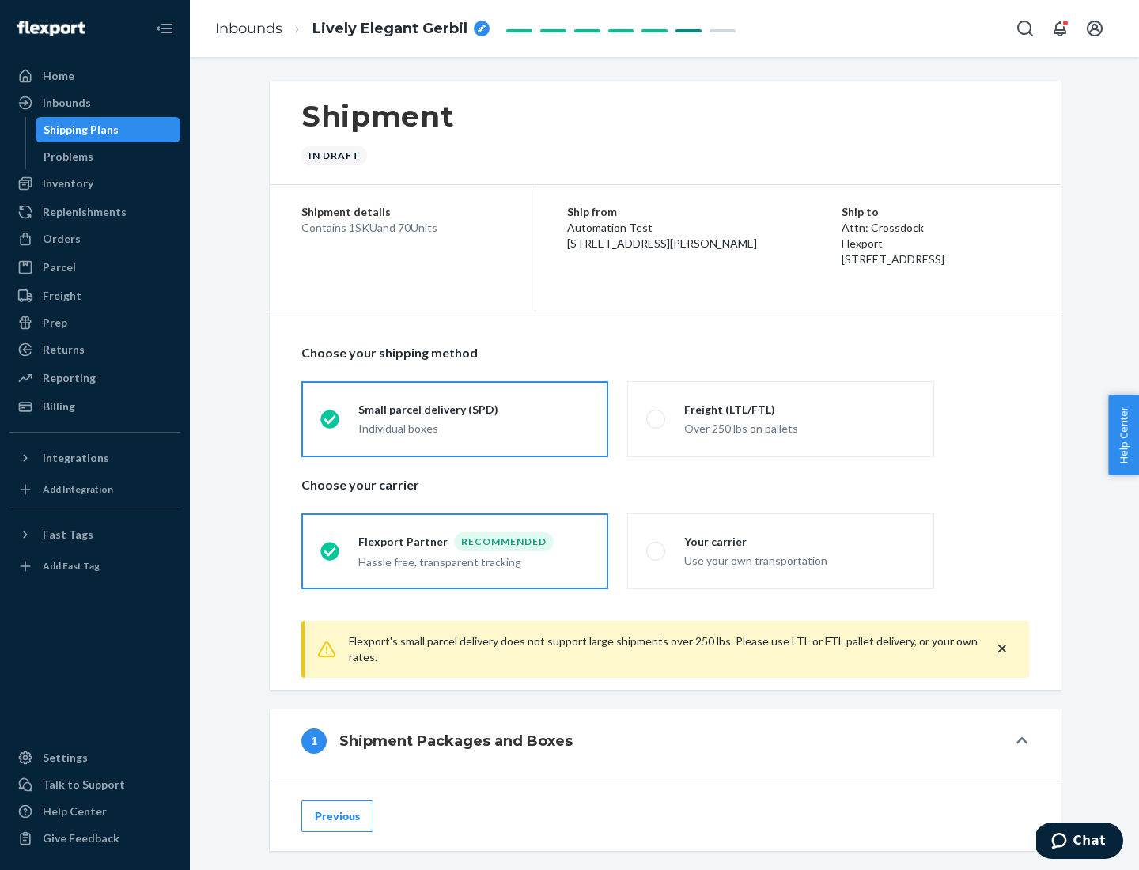
click at [474, 428] on div "Individual boxes" at bounding box center [473, 429] width 231 height 16
click at [331, 424] on input "Small parcel delivery (SPD) Individual boxes" at bounding box center [325, 419] width 10 height 10
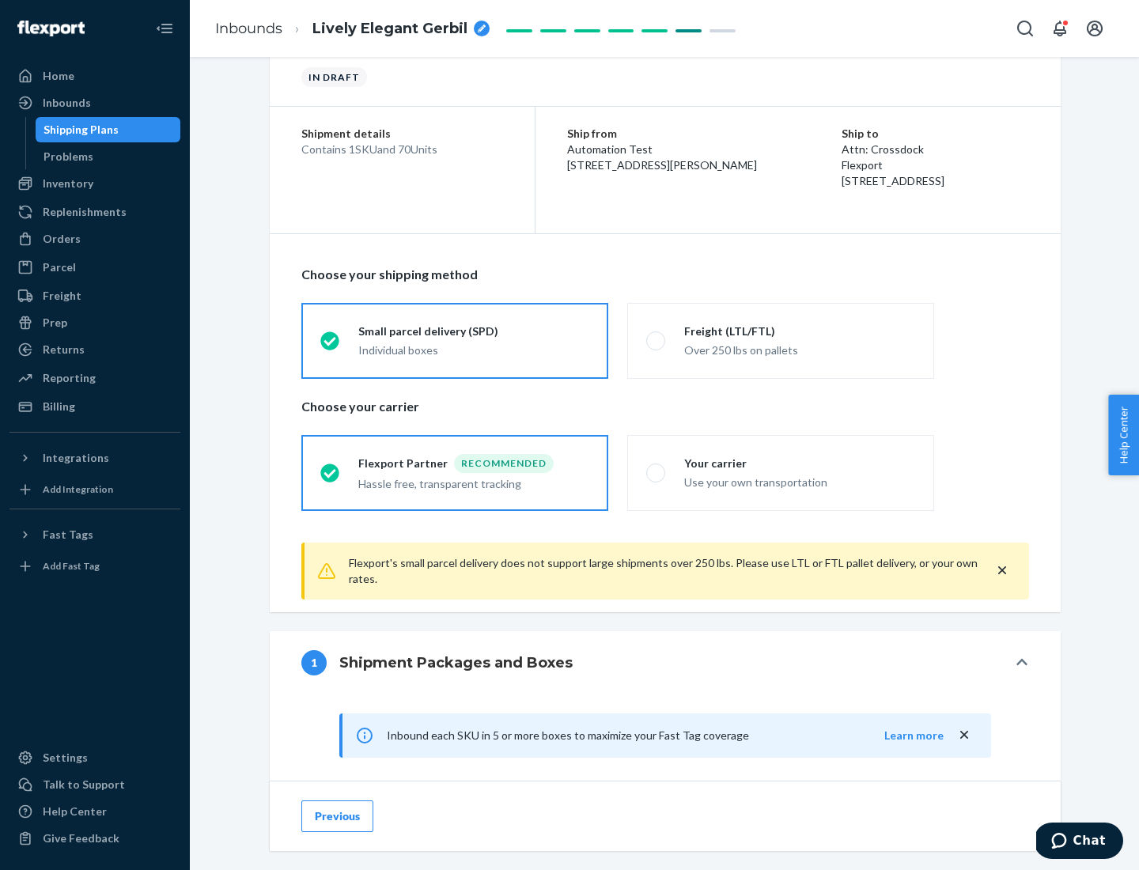
click at [474, 463] on div "Recommended" at bounding box center [504, 463] width 100 height 19
click at [331, 467] on input "Flexport Partner Recommended Hassle free, transparent tracking" at bounding box center [325, 472] width 10 height 10
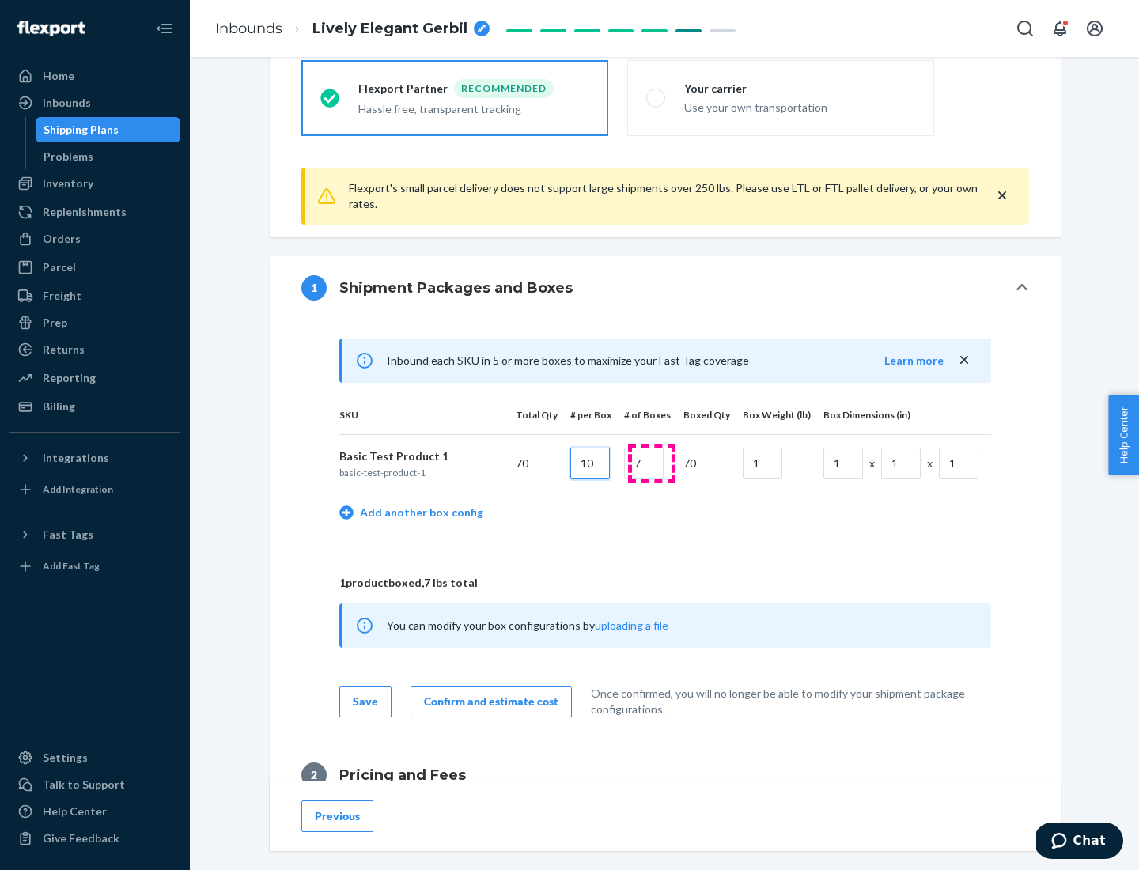
type input "10"
type input "7"
type input "1"
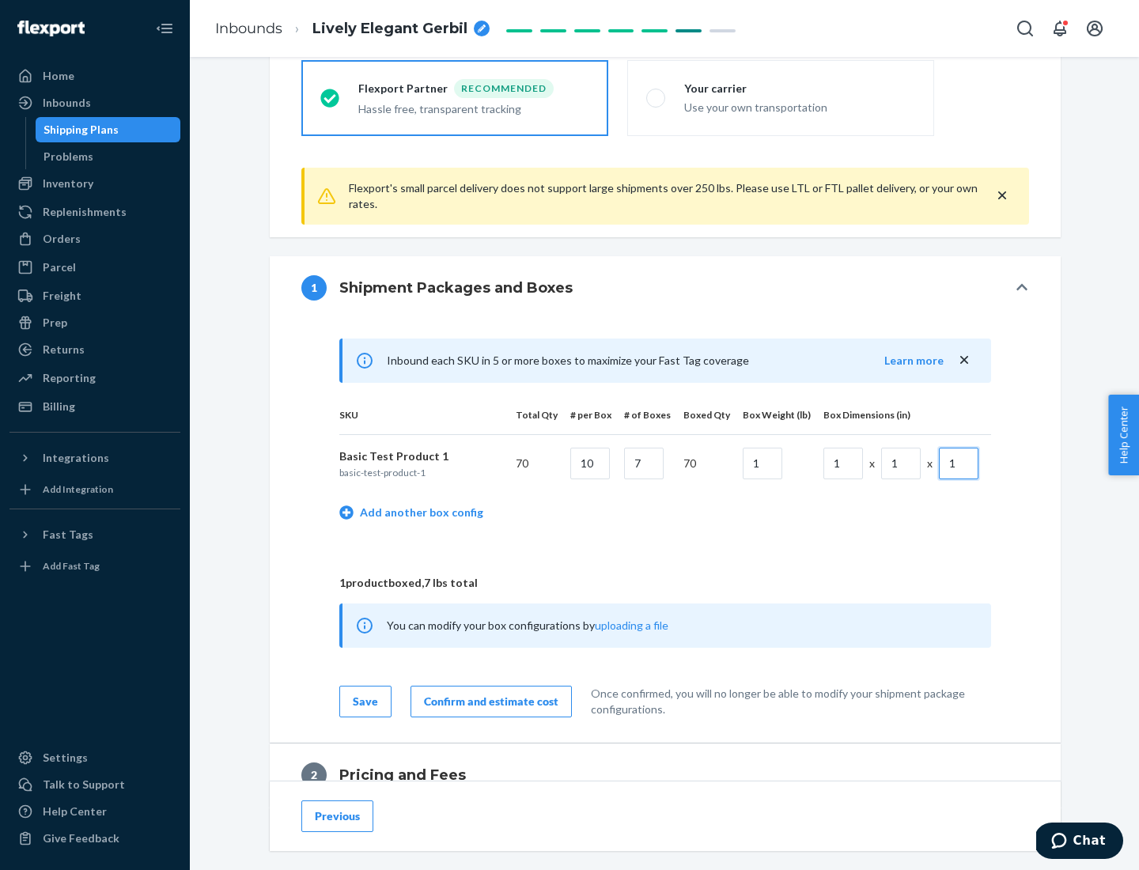
scroll to position [691, 0]
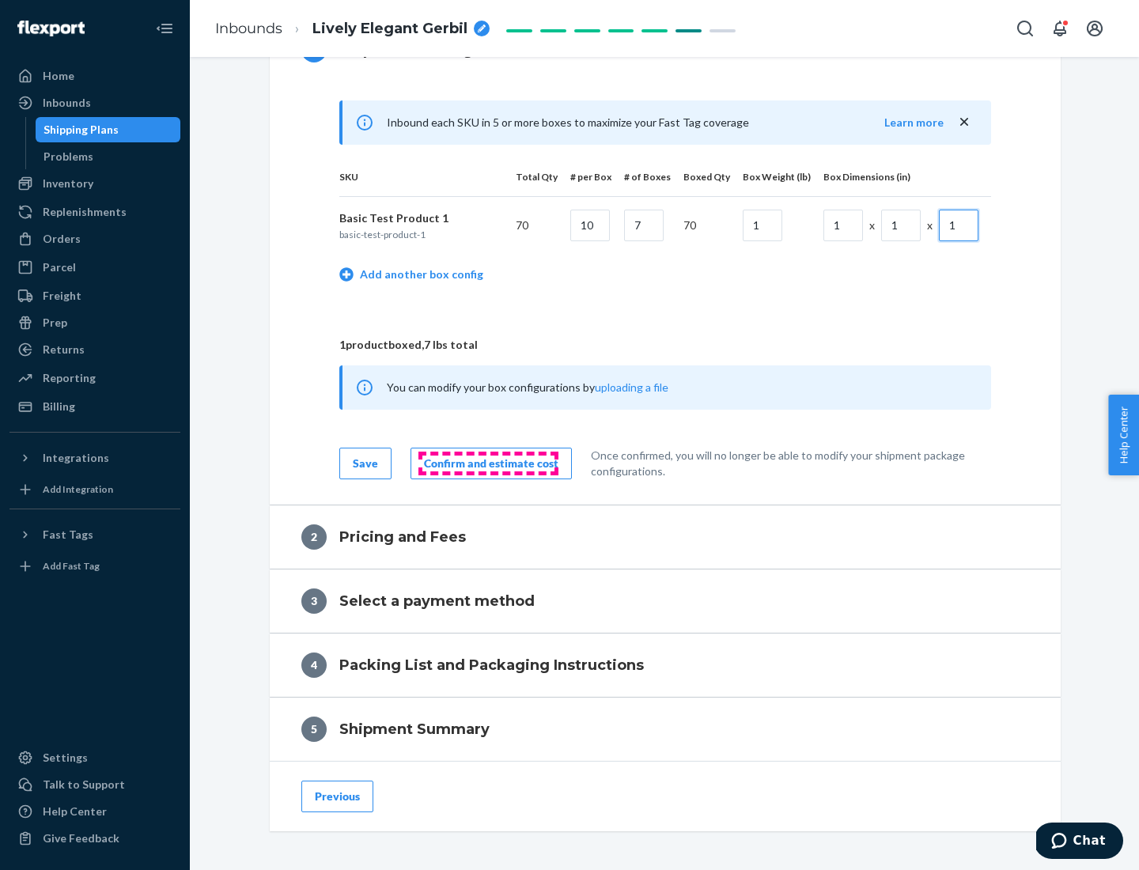
type input "1"
click at [488, 463] on div "Confirm and estimate cost" at bounding box center [491, 463] width 134 height 16
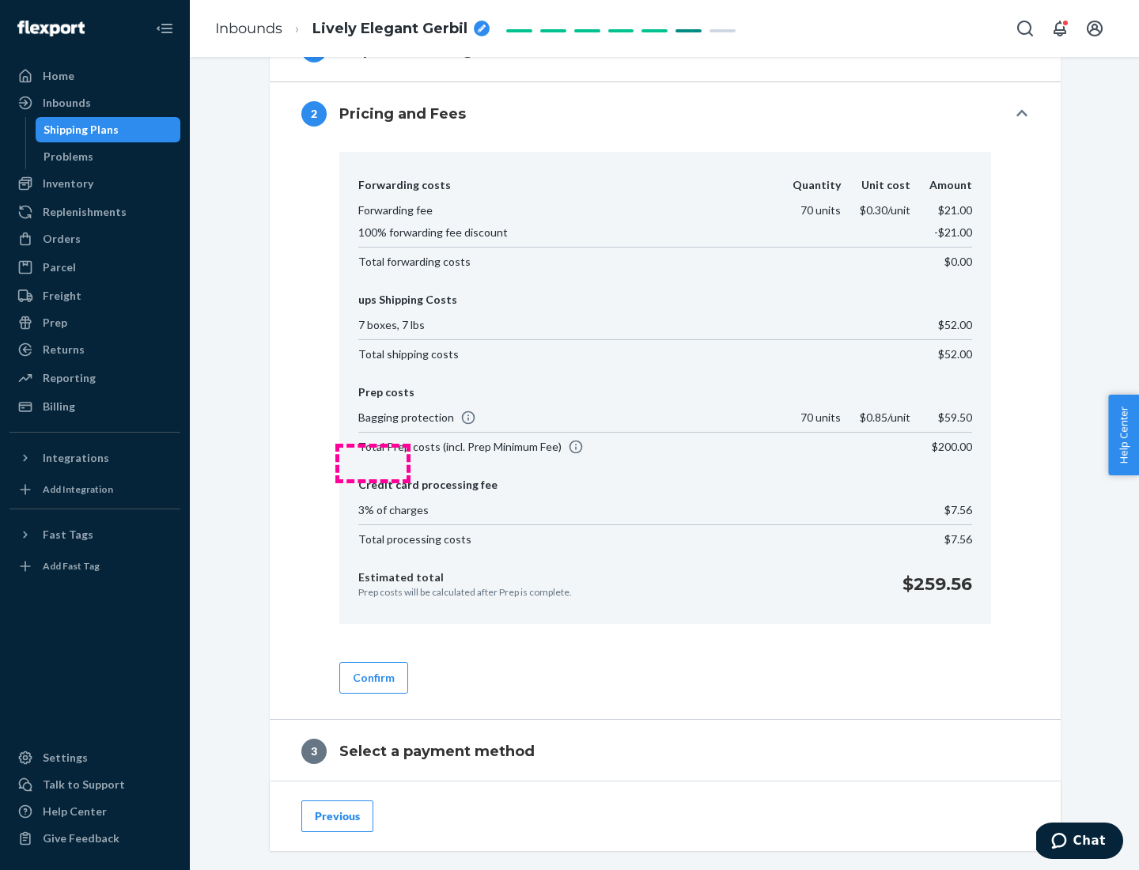
scroll to position [905, 0]
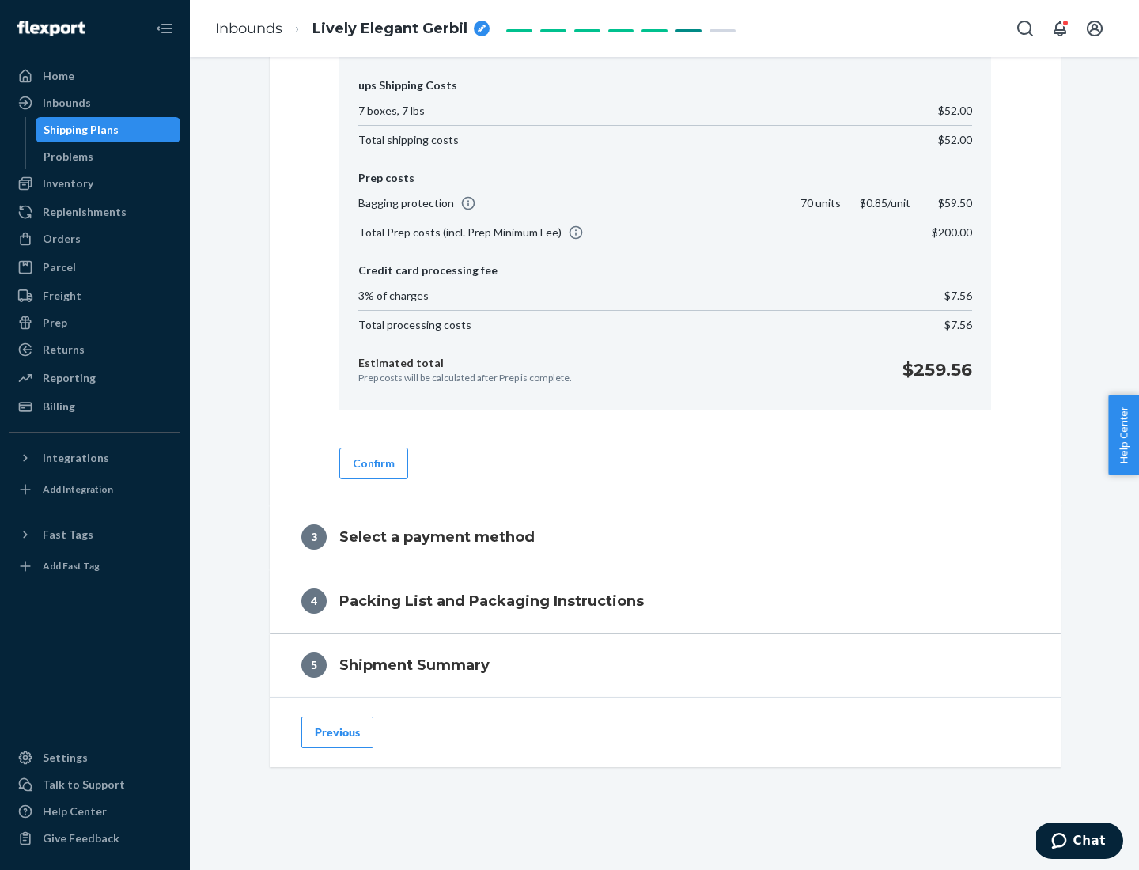
click at [372, 463] on button "Confirm" at bounding box center [373, 464] width 69 height 32
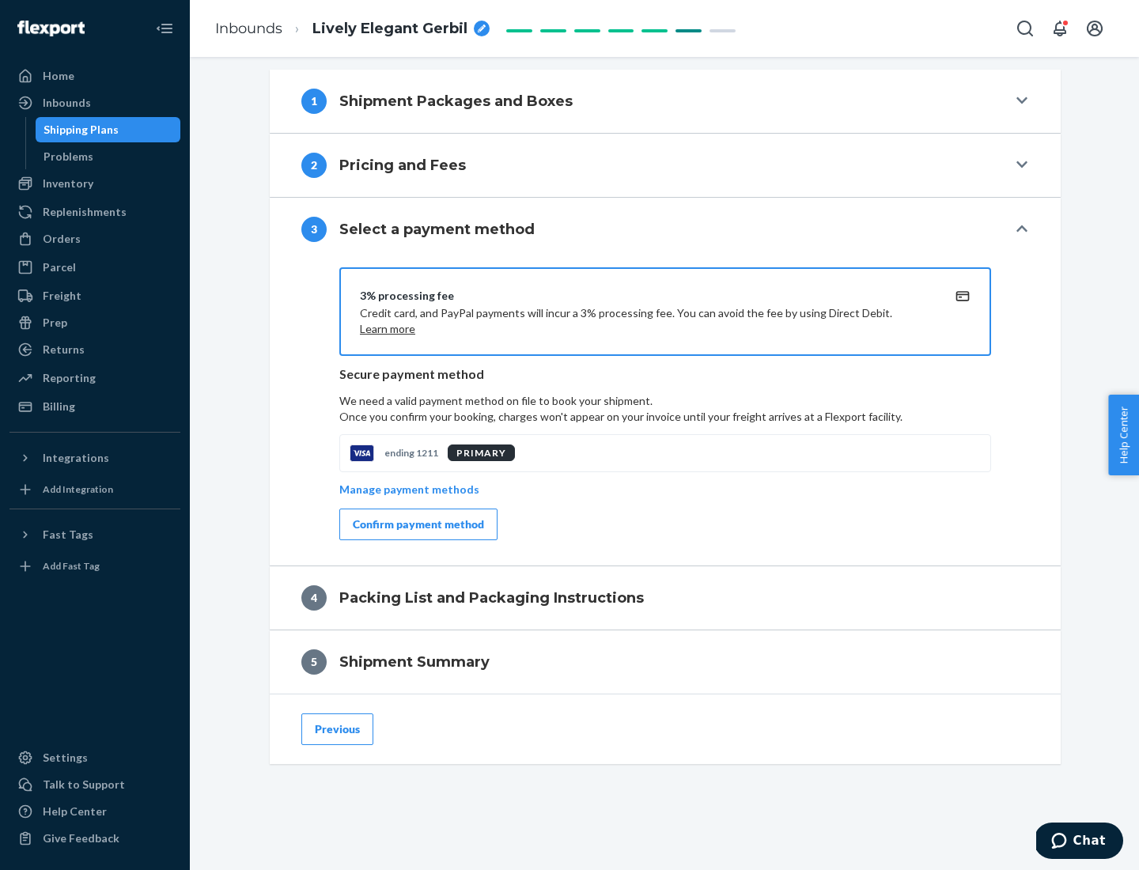
scroll to position [640, 0]
click at [417, 524] on div "Confirm payment method" at bounding box center [418, 524] width 131 height 16
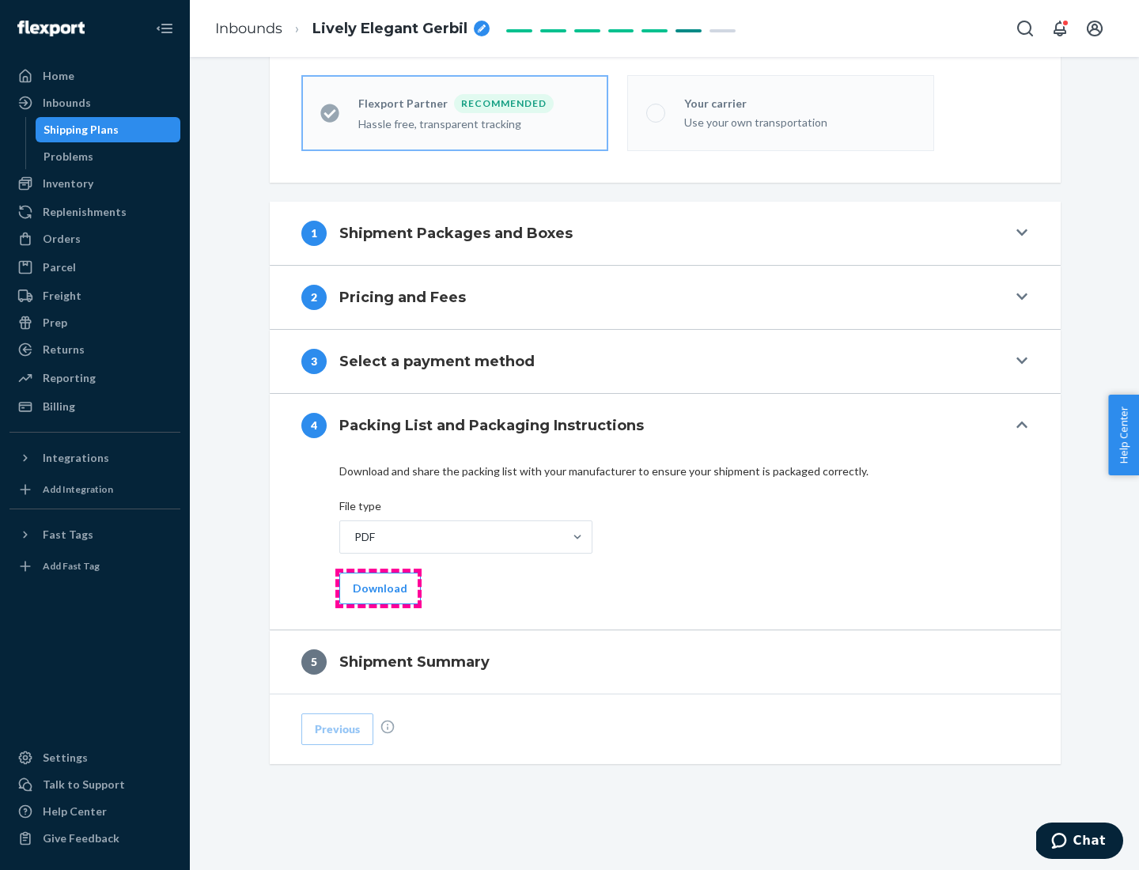
click at [378, 588] on button "Download" at bounding box center [379, 588] width 81 height 32
